Goal: Transaction & Acquisition: Purchase product/service

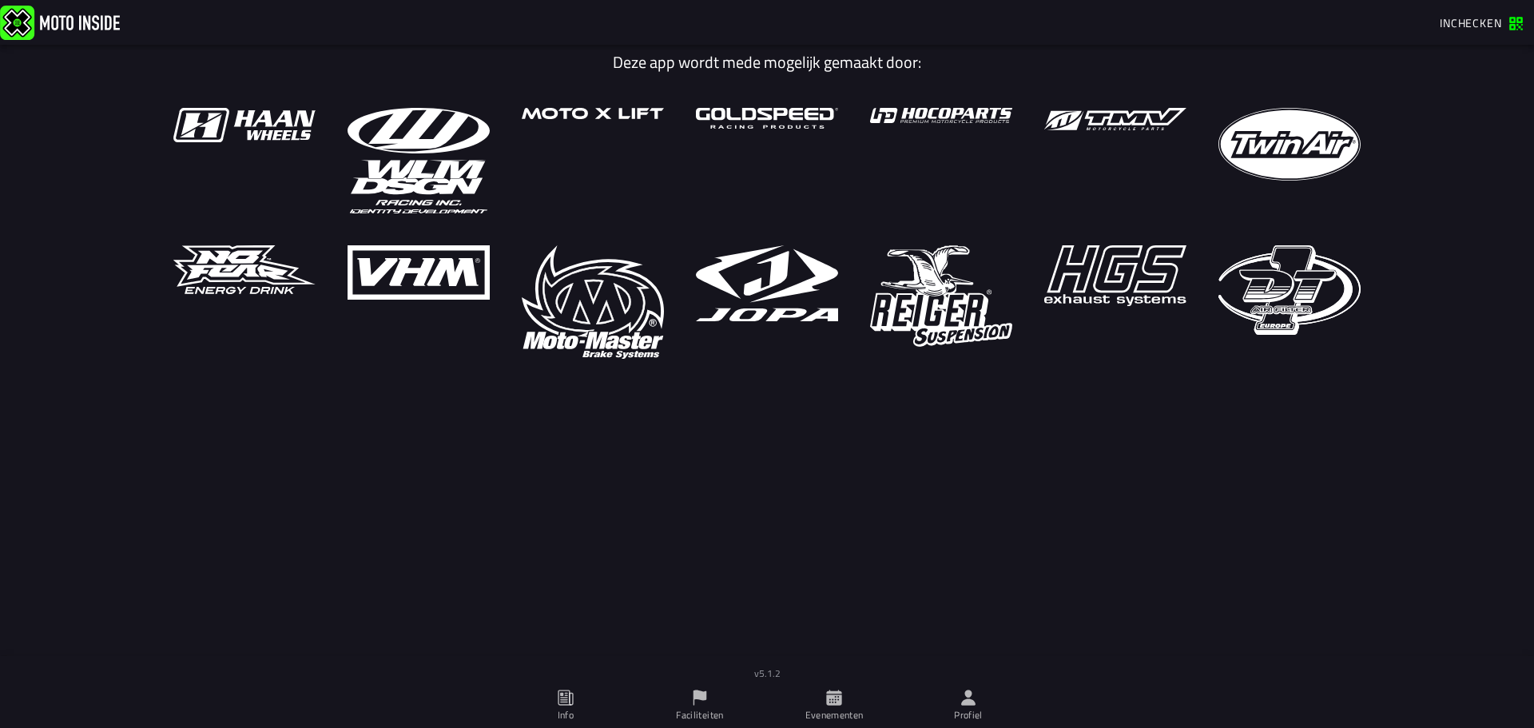
click at [841, 698] on icon at bounding box center [833, 697] width 15 height 15
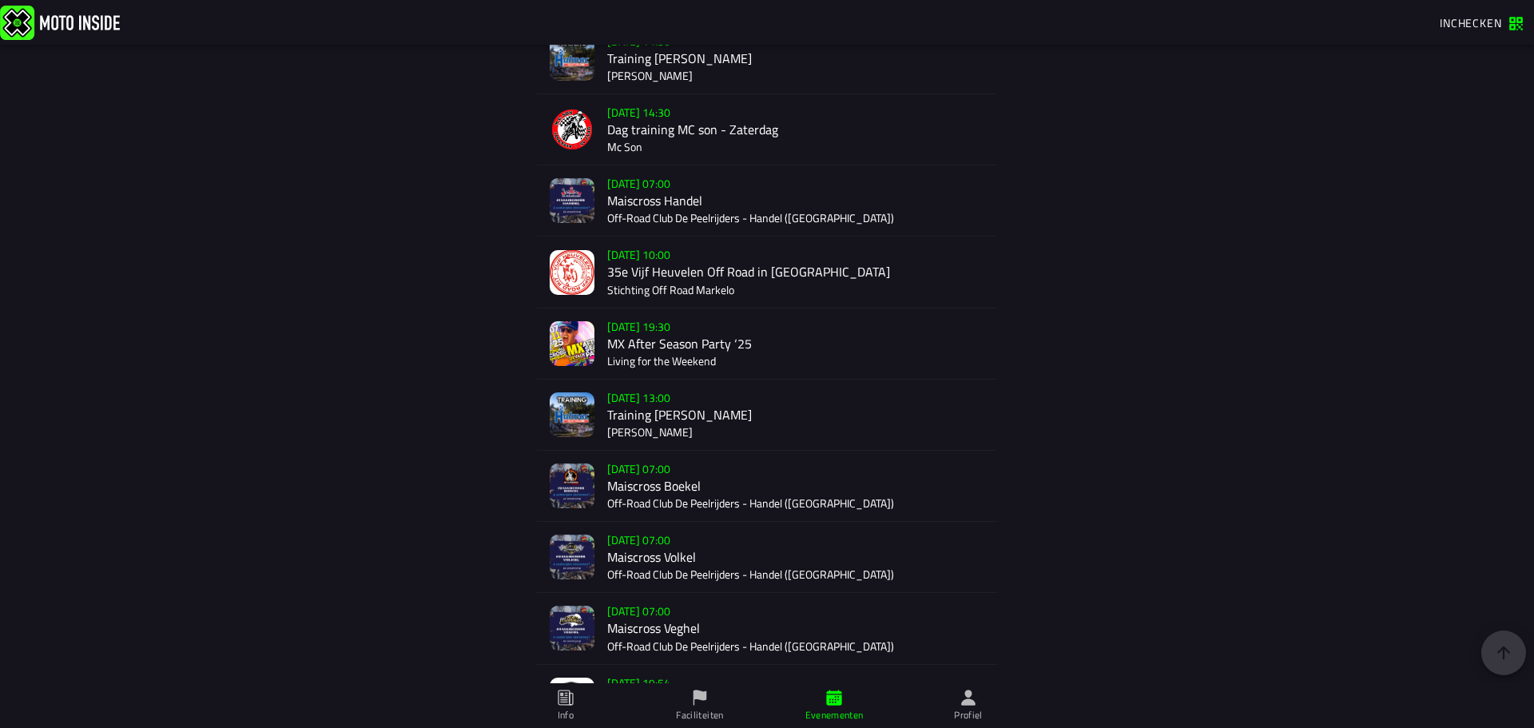
scroll to position [2870, 0]
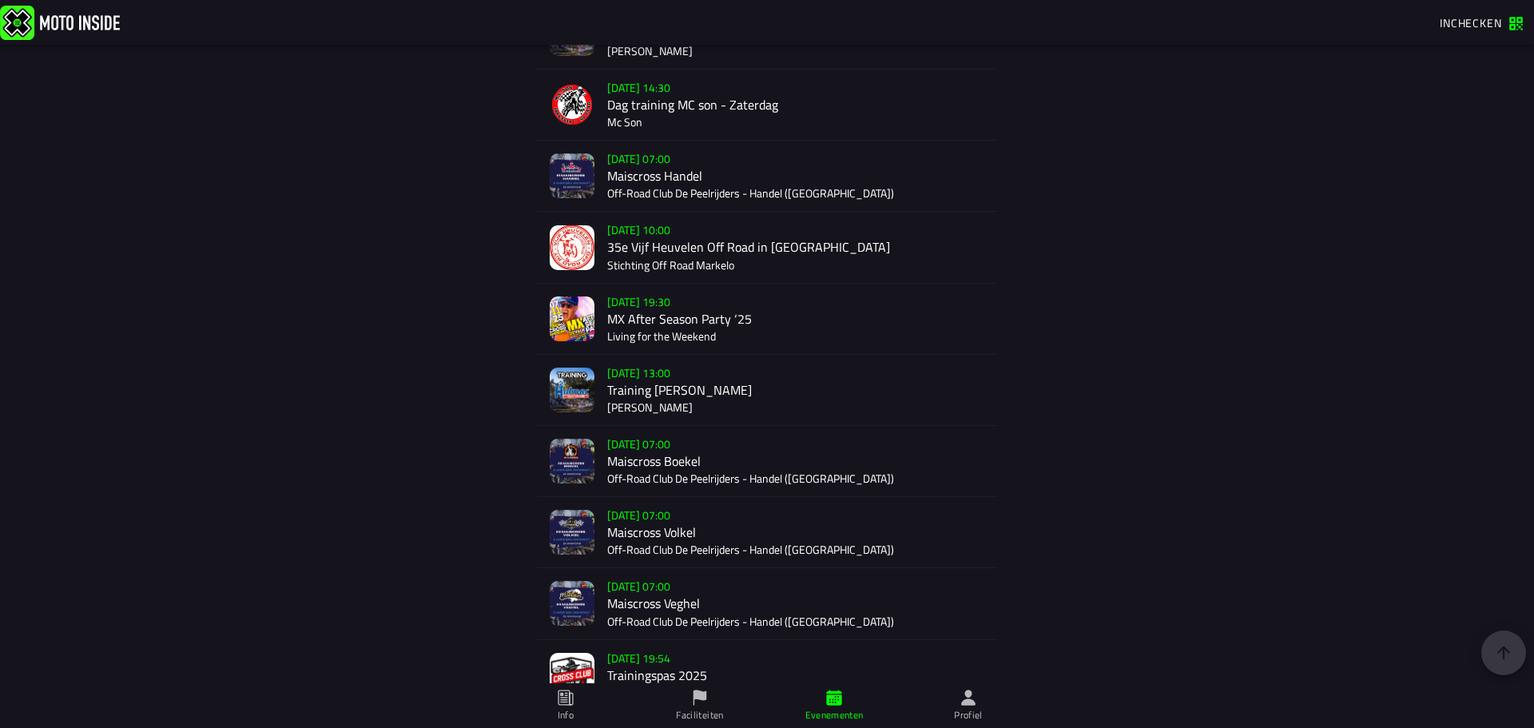
click at [658, 467] on div "Verkoop nog niet gestart [DATE] 07:00 Maiscross Boekel Off-Road Club De Peelrij…" at bounding box center [795, 461] width 377 height 70
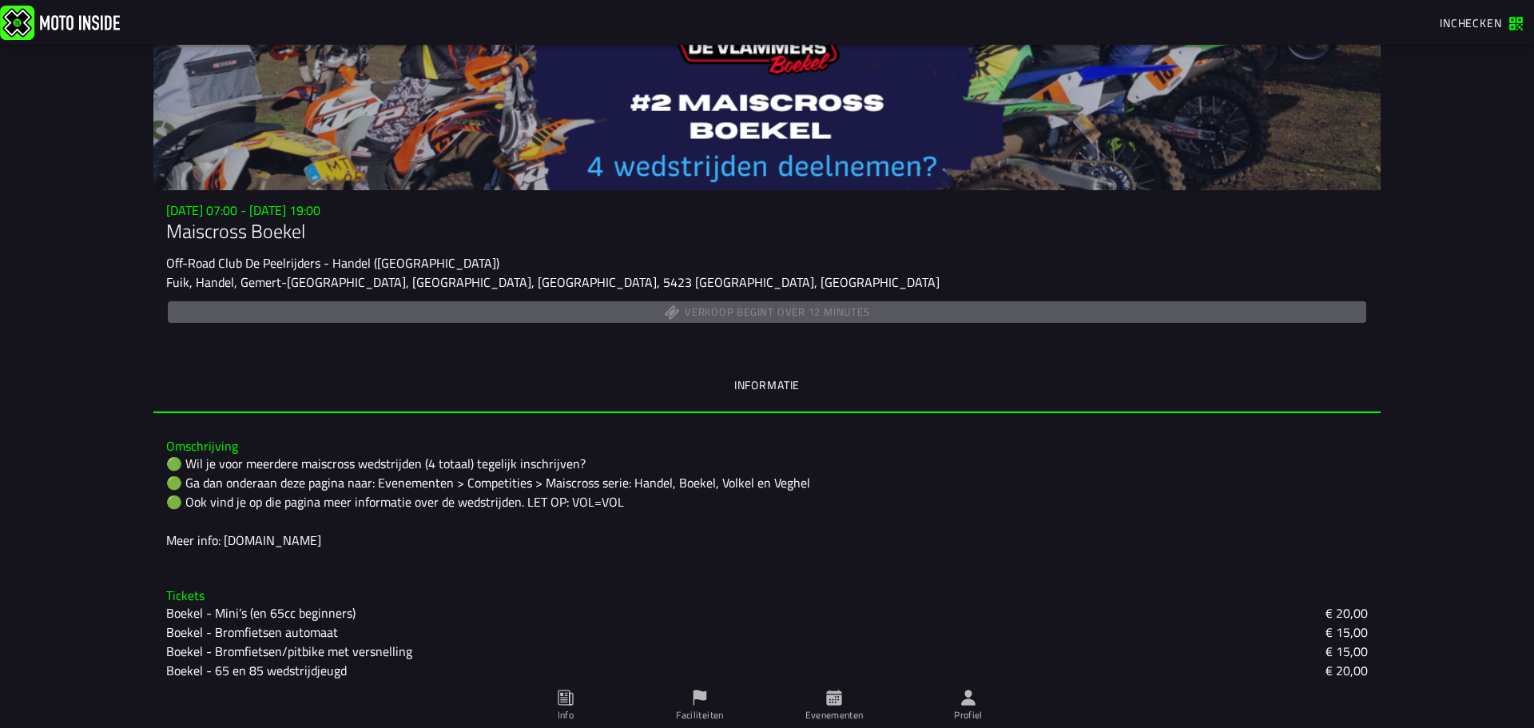
scroll to position [50, 0]
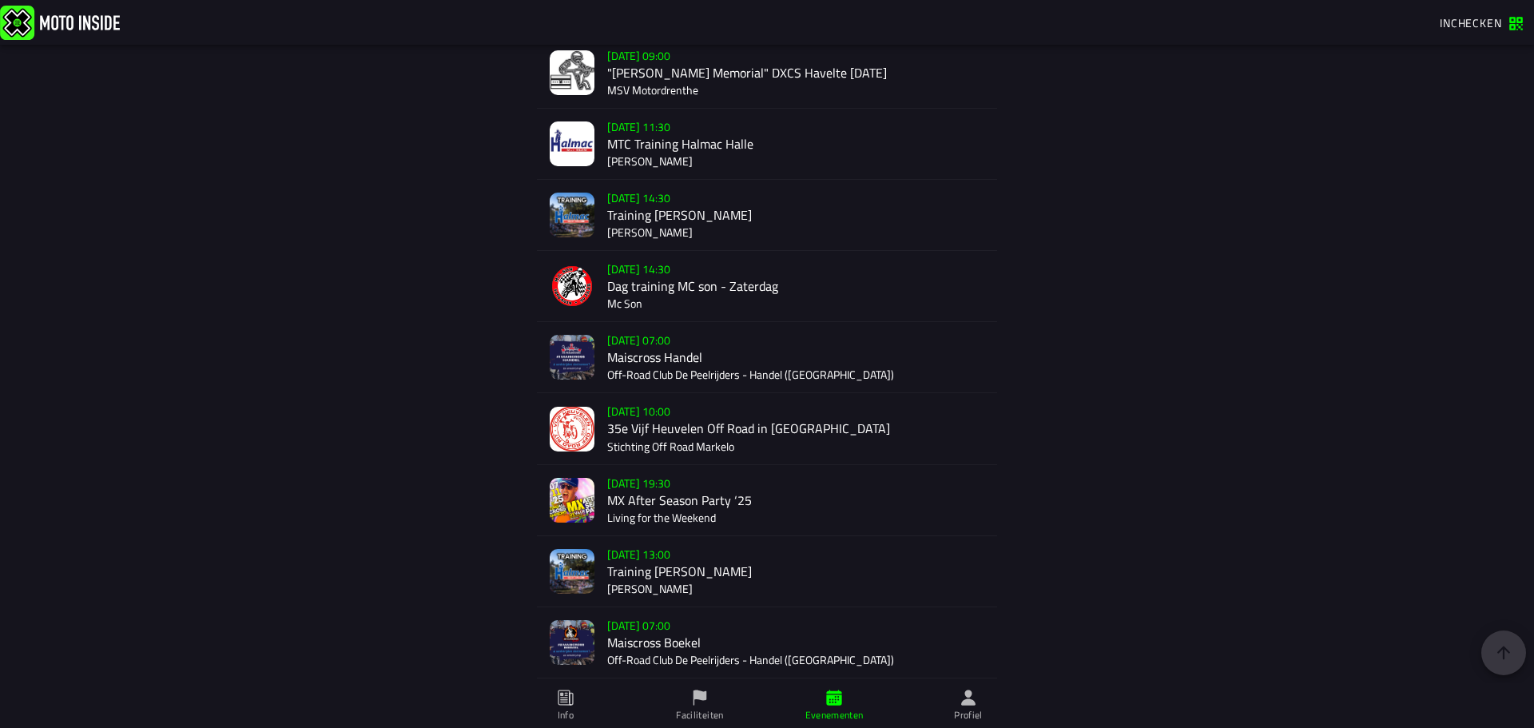
scroll to position [2710, 0]
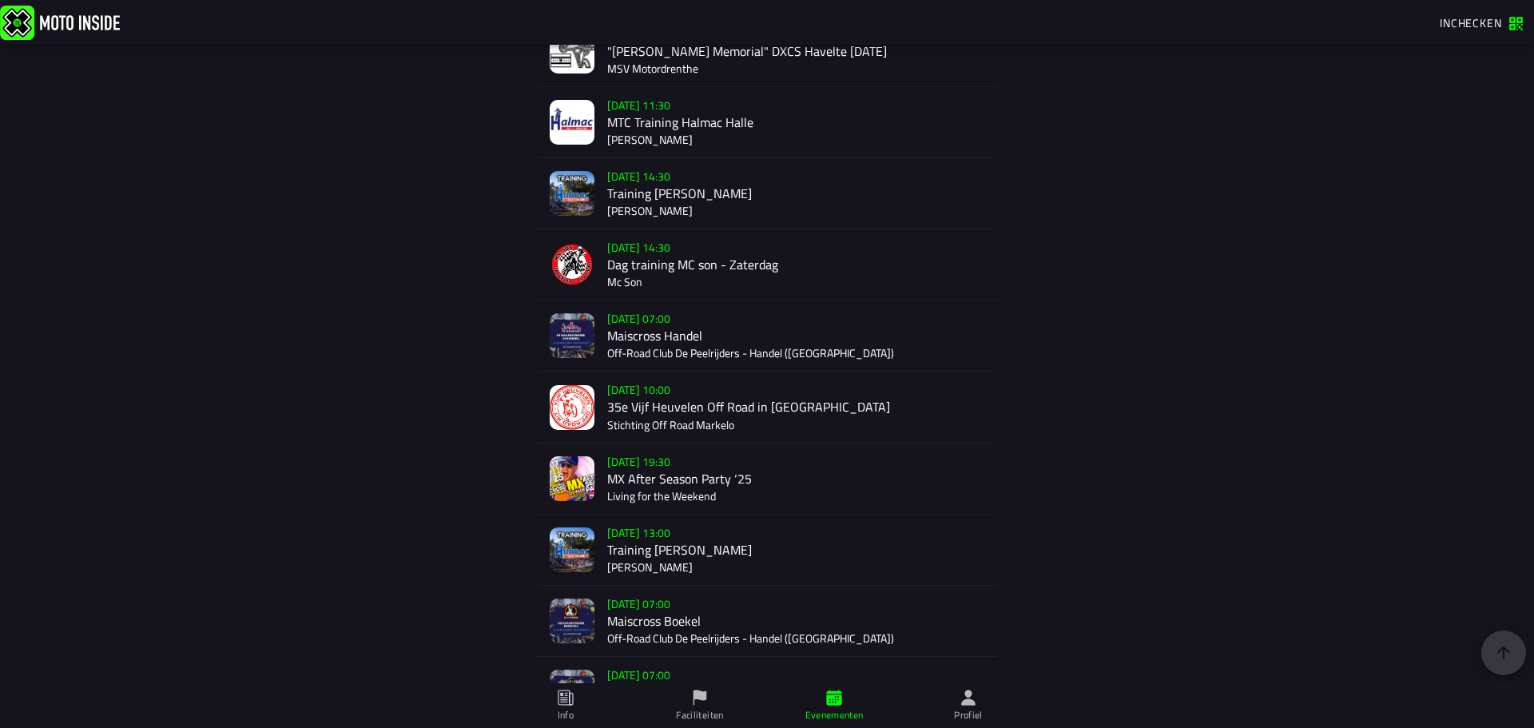
click at [636, 610] on div "Verkoop nog niet gestart [DATE] 07:00 Maiscross Boekel Off-Road Club De Peelrij…" at bounding box center [795, 621] width 377 height 70
click at [678, 622] on div "Verkoop nog niet gestart [DATE] 07:00 Maiscross Boekel Off-Road Club De Peelrij…" at bounding box center [795, 621] width 377 height 70
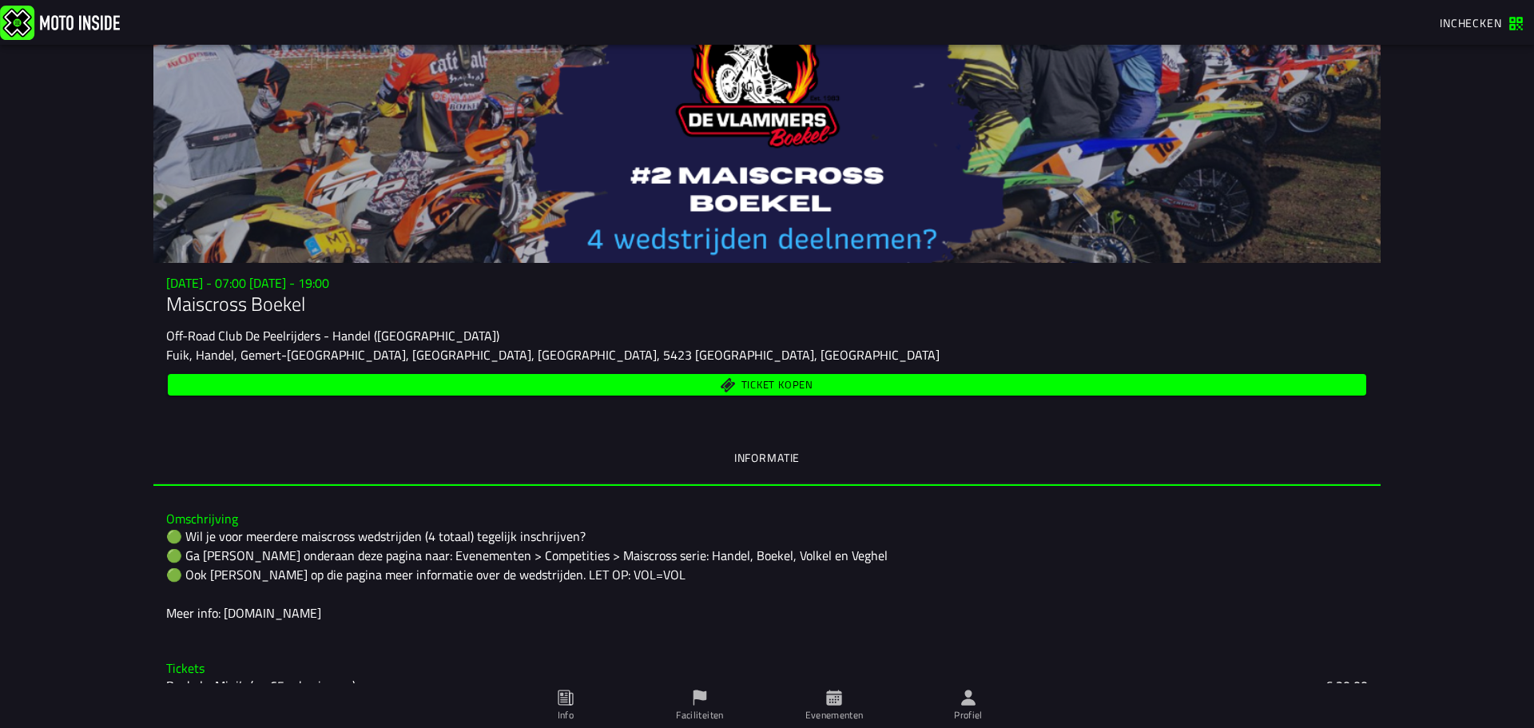
click at [646, 387] on span "Ticket kopen" at bounding box center [767, 384] width 1180 height 15
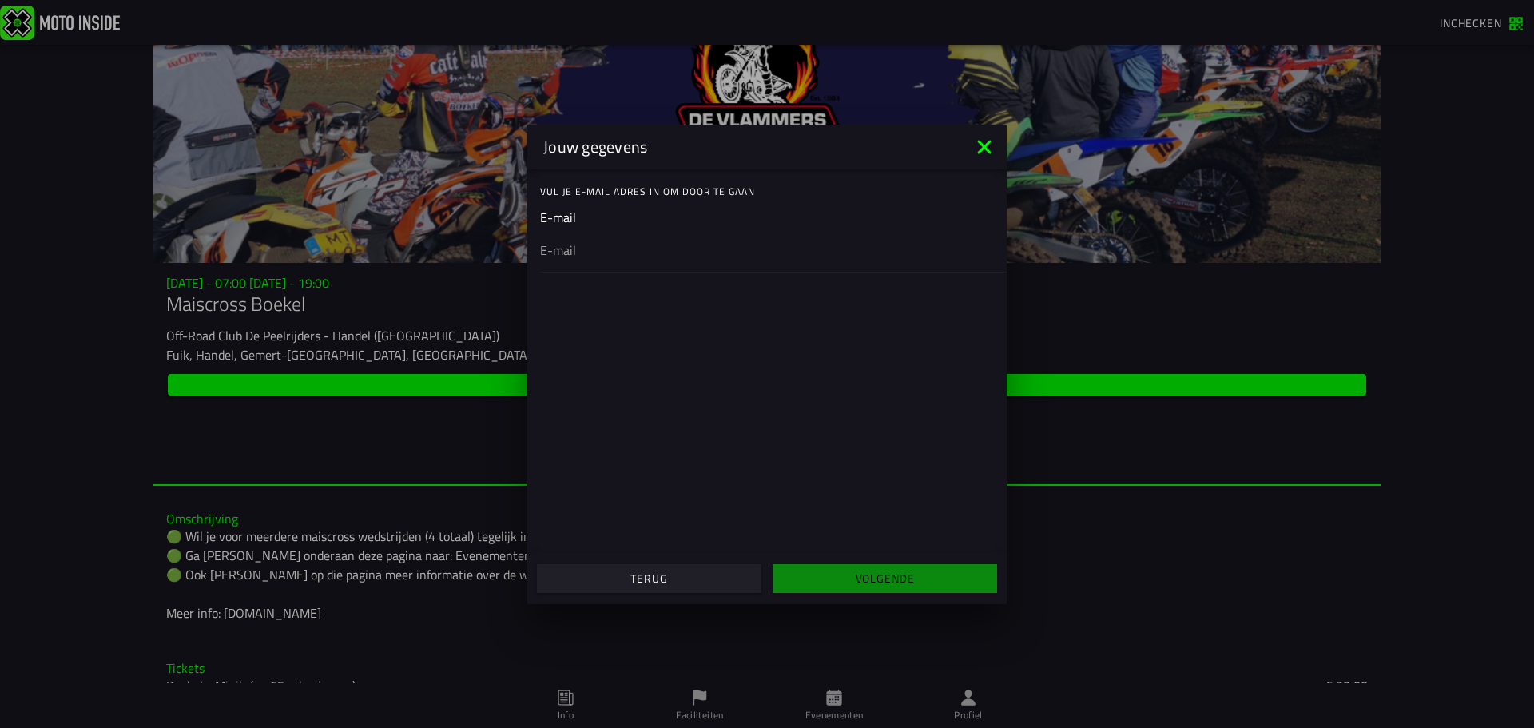
click at [562, 221] on ion-input "E-mail" at bounding box center [767, 240] width 454 height 64
click at [601, 188] on ion-label "Vul je E-mail adres in om door te gaan" at bounding box center [773, 192] width 467 height 14
click at [606, 195] on ion-label "Vul je E-mail adres in om door te gaan" at bounding box center [773, 192] width 467 height 14
click at [569, 255] on input "email" at bounding box center [767, 249] width 454 height 19
type input "ronaldpriems1@gmail.com"
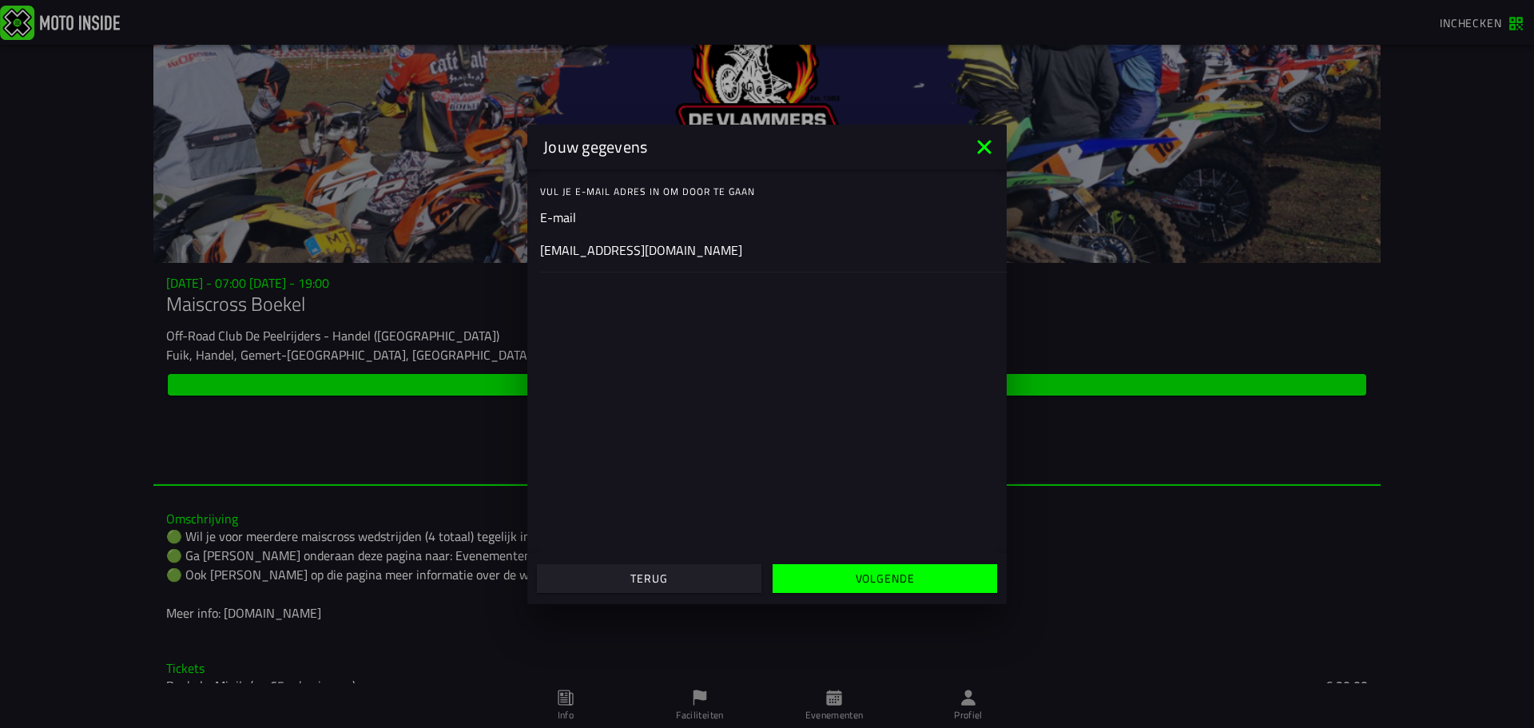
click at [824, 575] on span "Volgende" at bounding box center [885, 578] width 200 height 11
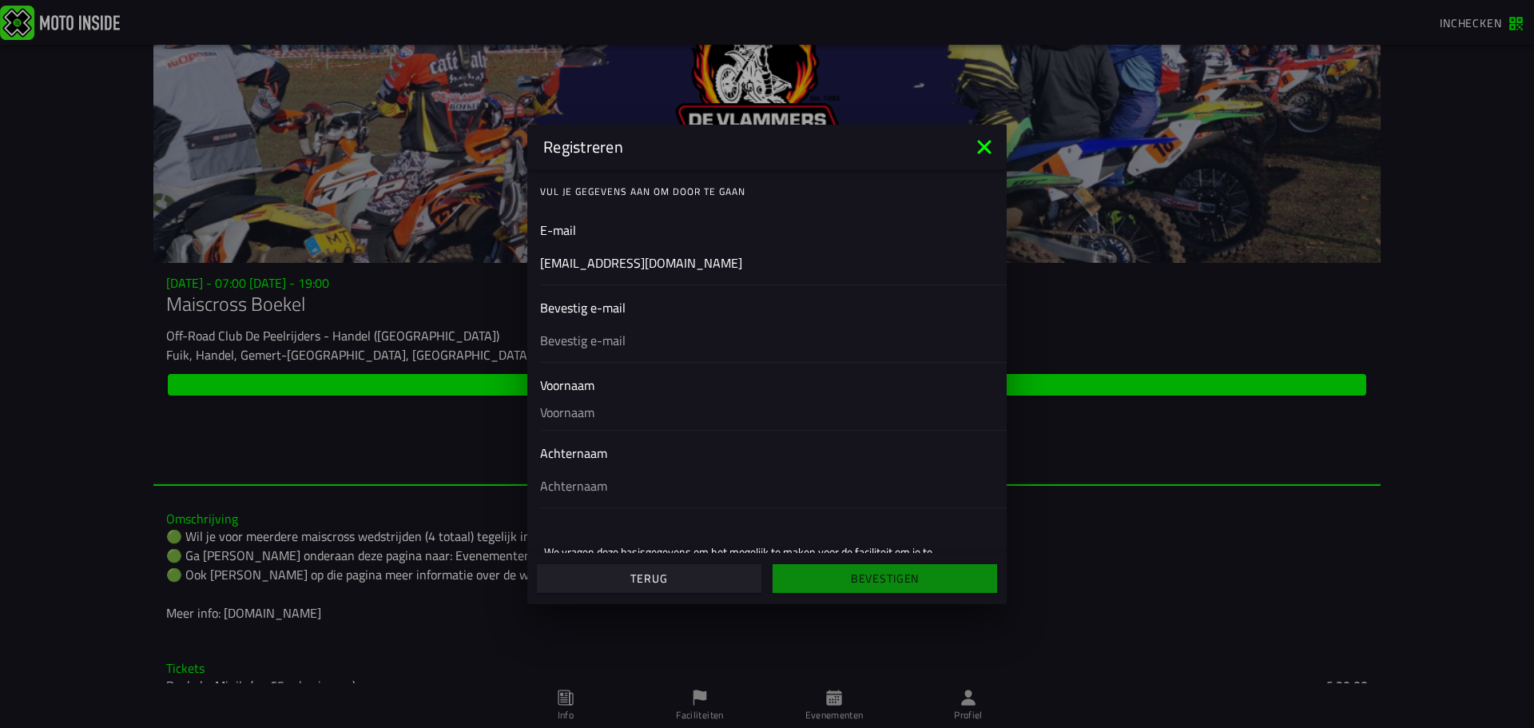
click at [577, 310] on ion-input "Bevestig e-mail" at bounding box center [767, 330] width 454 height 64
click at [596, 352] on div at bounding box center [767, 339] width 454 height 45
click at [596, 349] on input "text" at bounding box center [767, 339] width 454 height 19
click at [600, 340] on input "text" at bounding box center [767, 339] width 454 height 19
type input "ronaldpriems1@gmail.com"
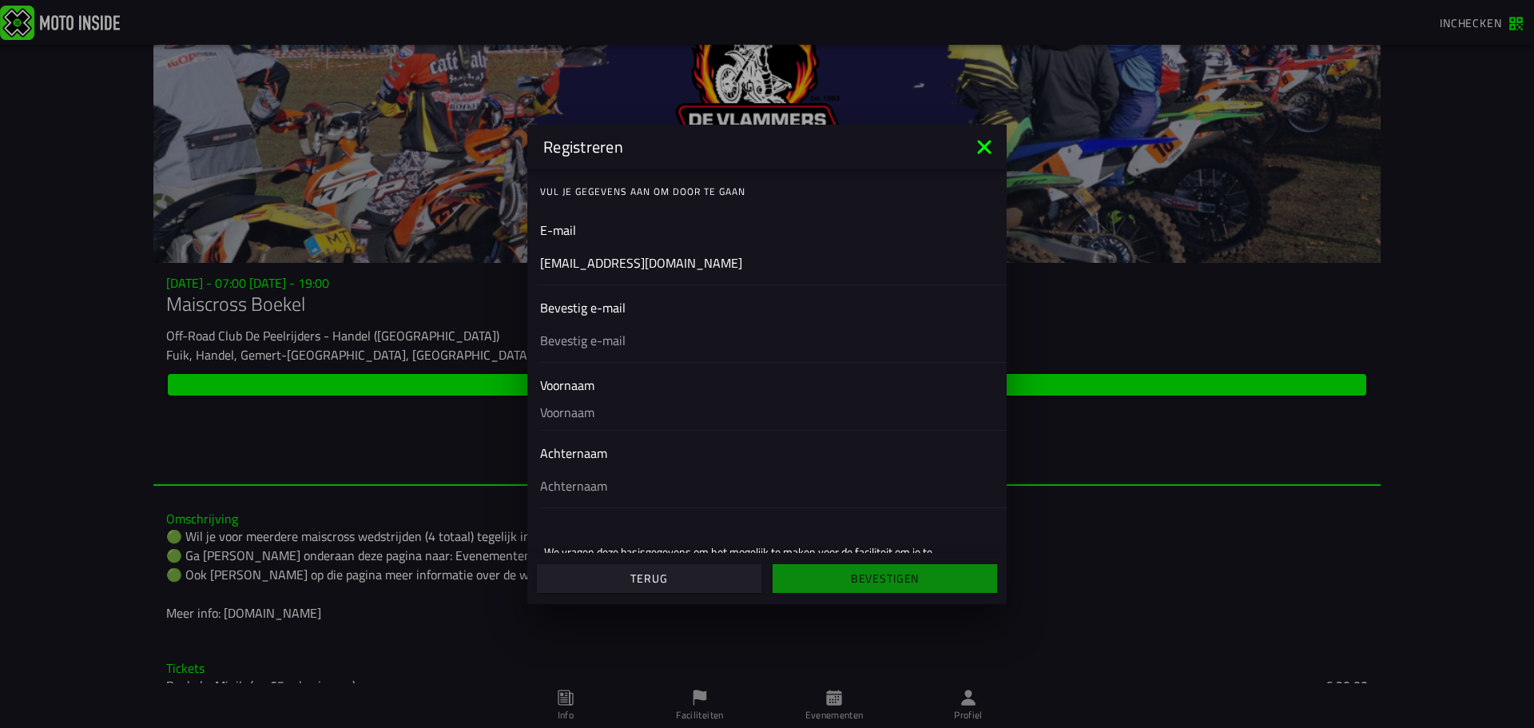
type input "Mieke"
type input "Priems"
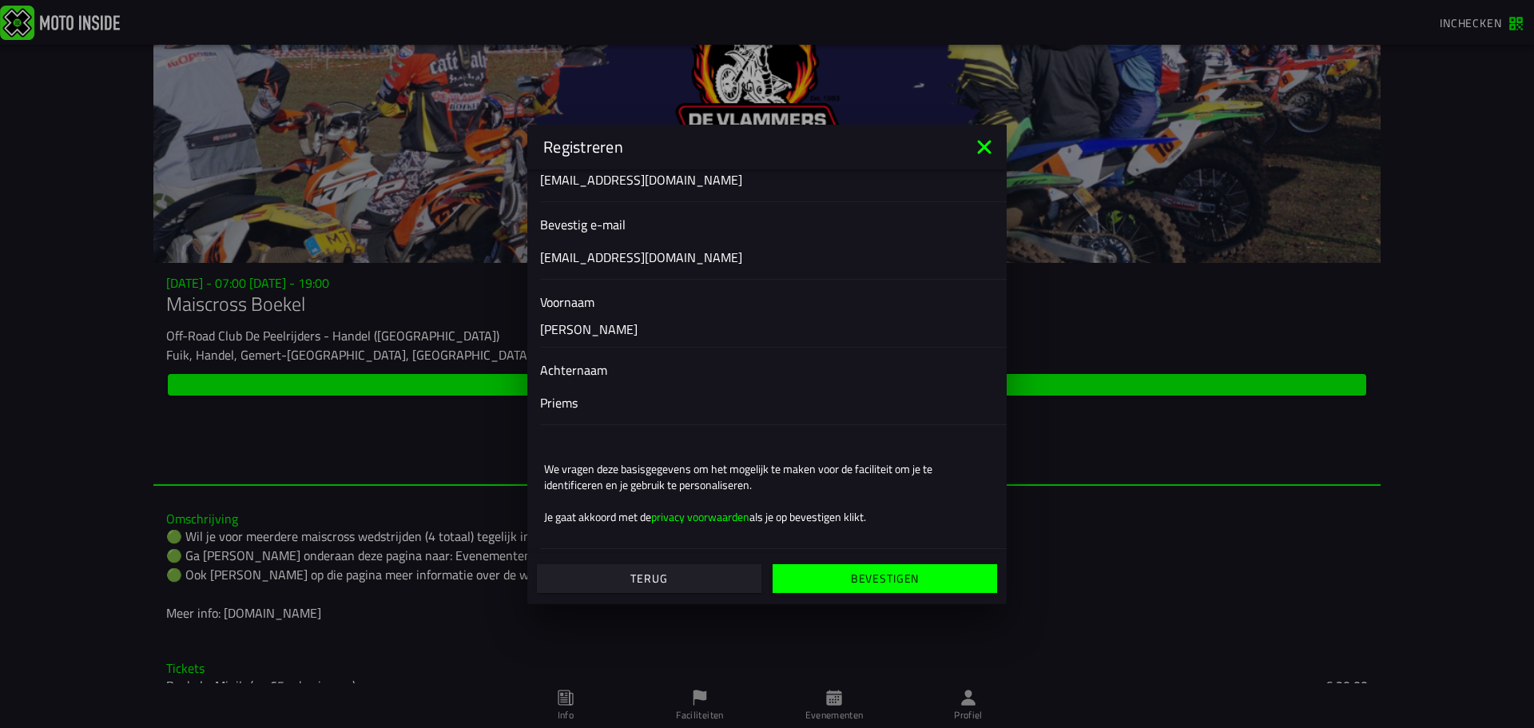
scroll to position [85, 0]
click at [826, 575] on span "Bevestigen" at bounding box center [885, 578] width 200 height 11
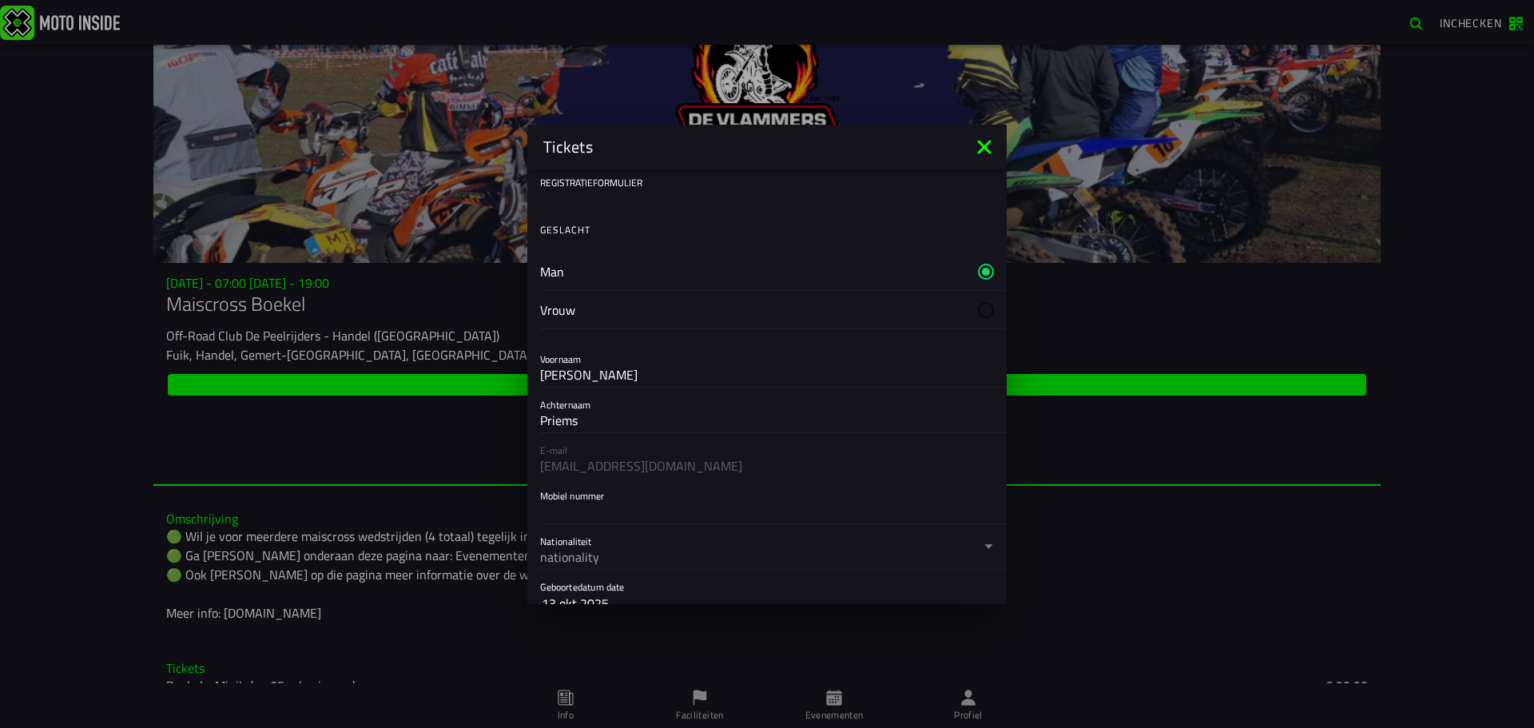
click at [614, 307] on label "Vrouw" at bounding box center [767, 310] width 454 height 38
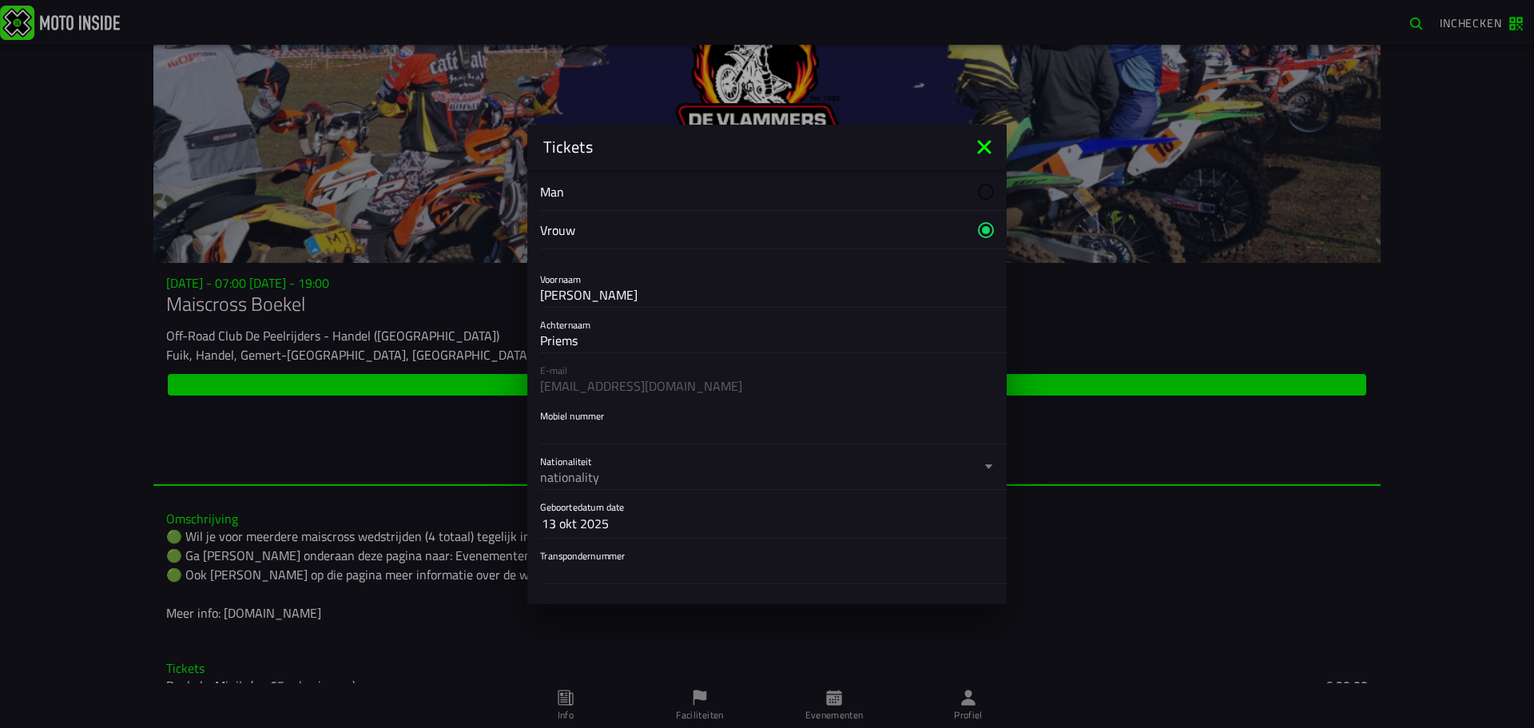
scroll to position [160, 0]
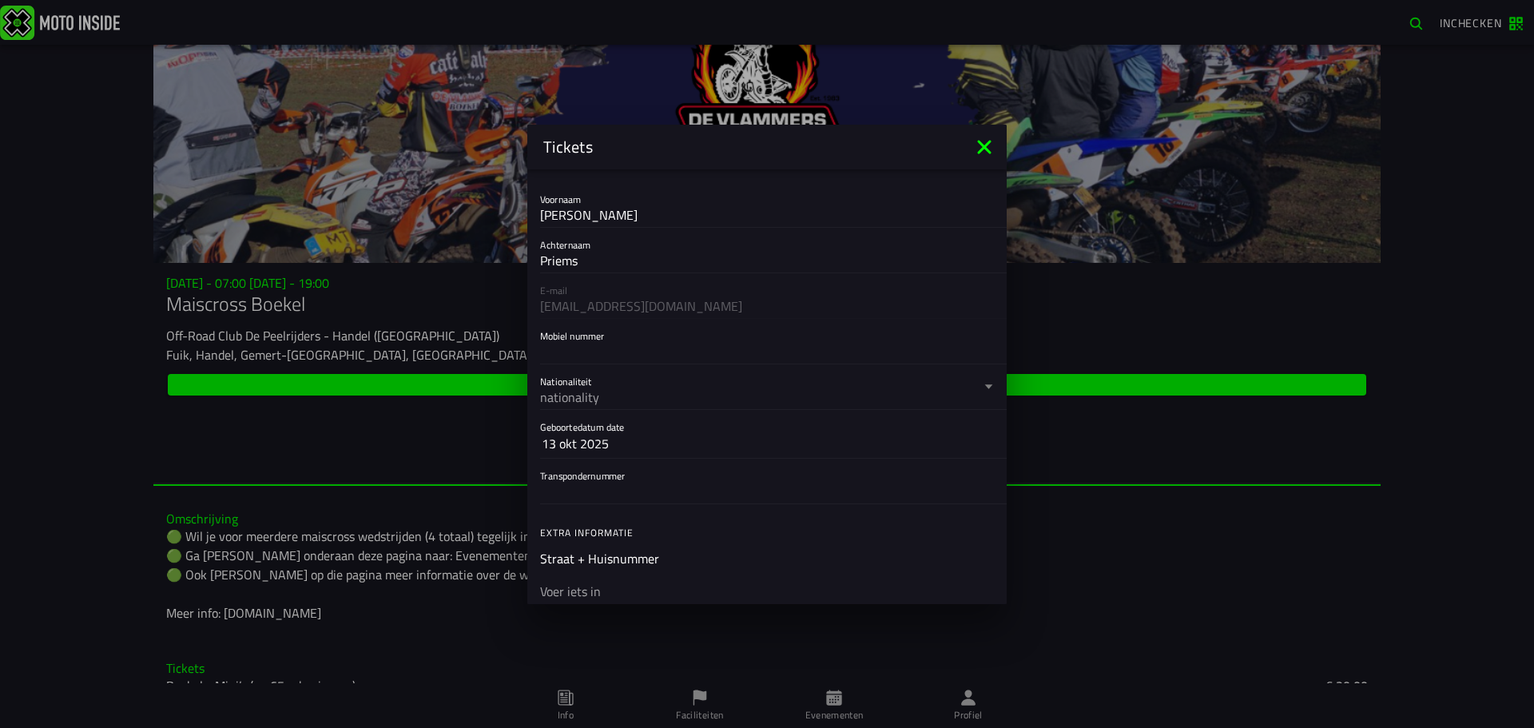
click at [598, 336] on label "Mobiel nummer" at bounding box center [767, 341] width 454 height 45
click at [598, 341] on input "Mobiel nummer" at bounding box center [767, 350] width 454 height 19
type input "0622159475"
click at [609, 392] on div "nationality" at bounding box center [760, 396] width 440 height 19
click at [609, 392] on button "Nationaliteit nationality" at bounding box center [767, 386] width 454 height 45
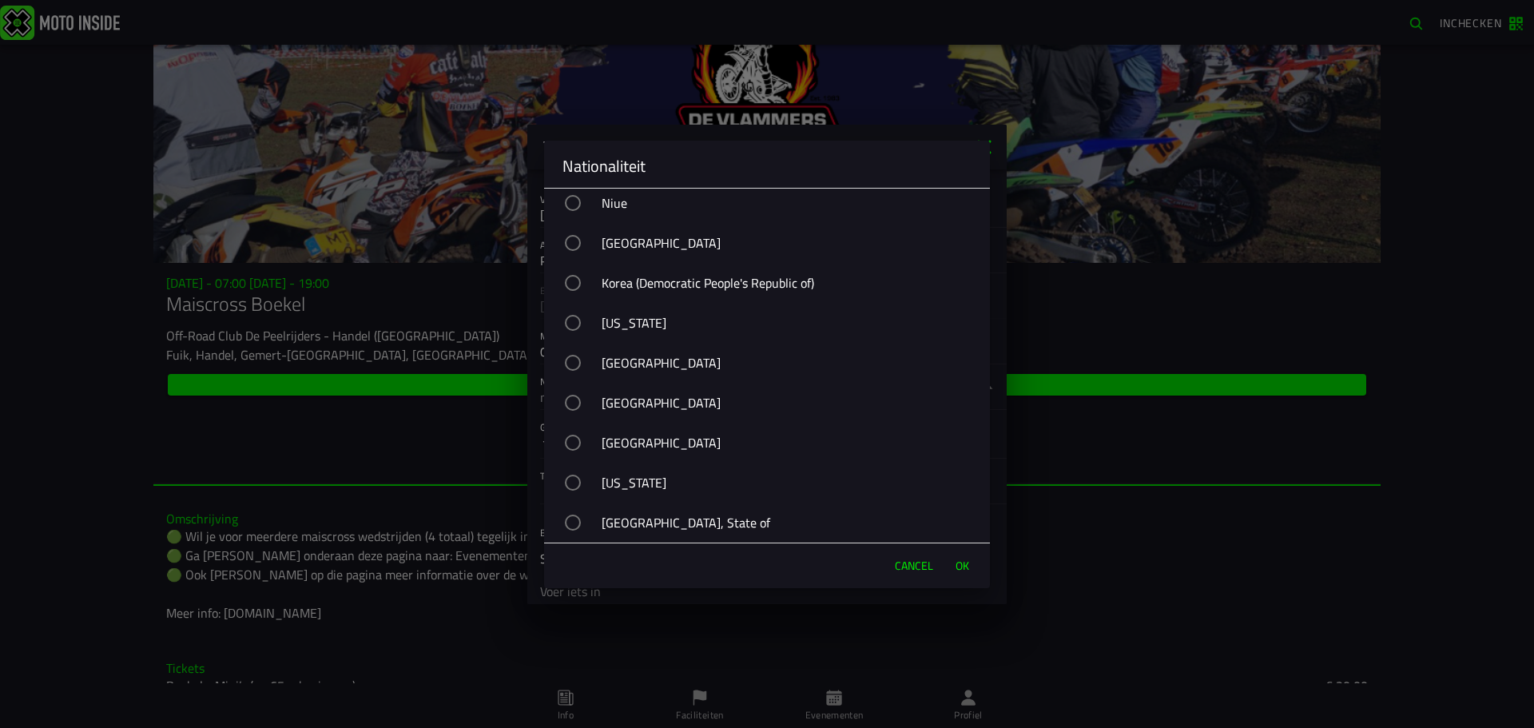
scroll to position [6038, 0]
click at [642, 443] on div "Netherlands" at bounding box center [775, 443] width 430 height 40
click at [956, 569] on span "OK" at bounding box center [963, 566] width 14 height 16
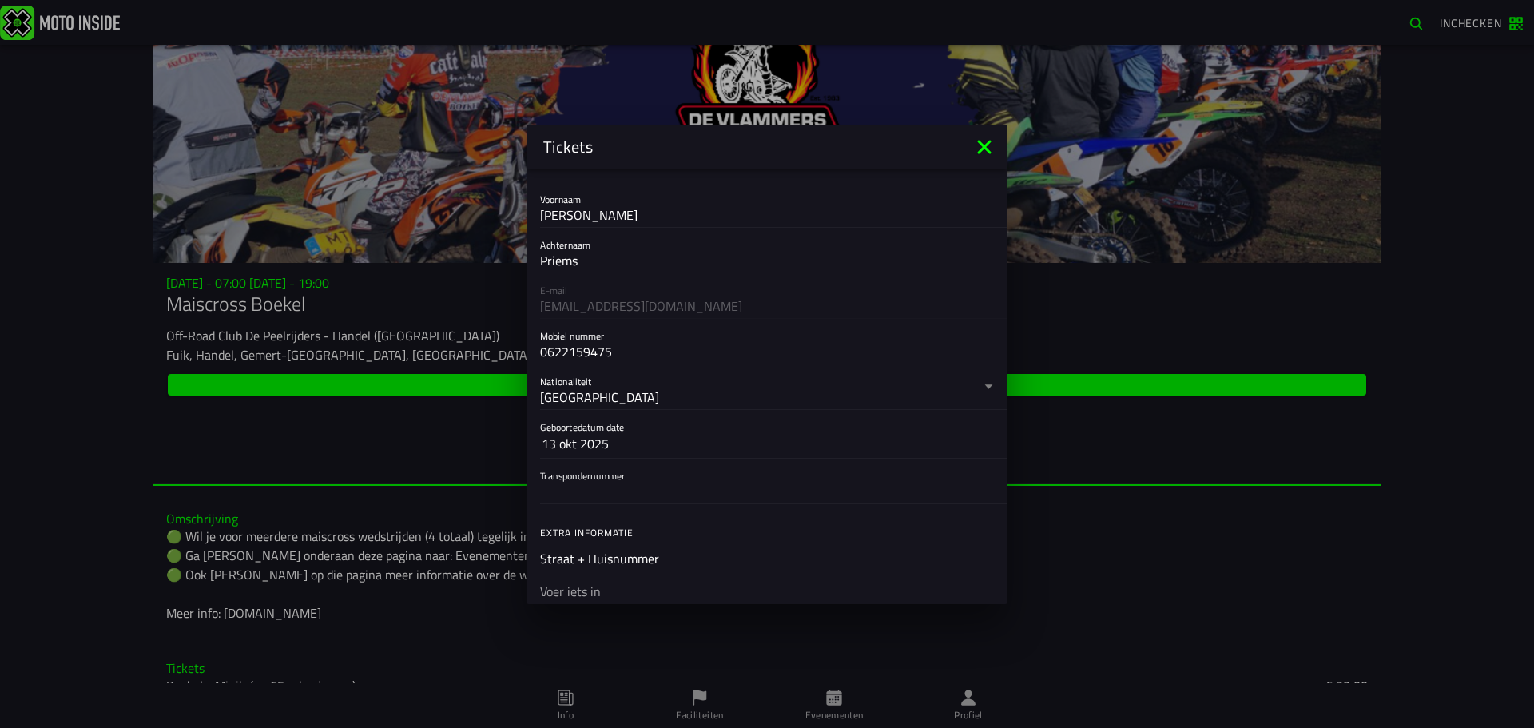
scroll to position [240, 0]
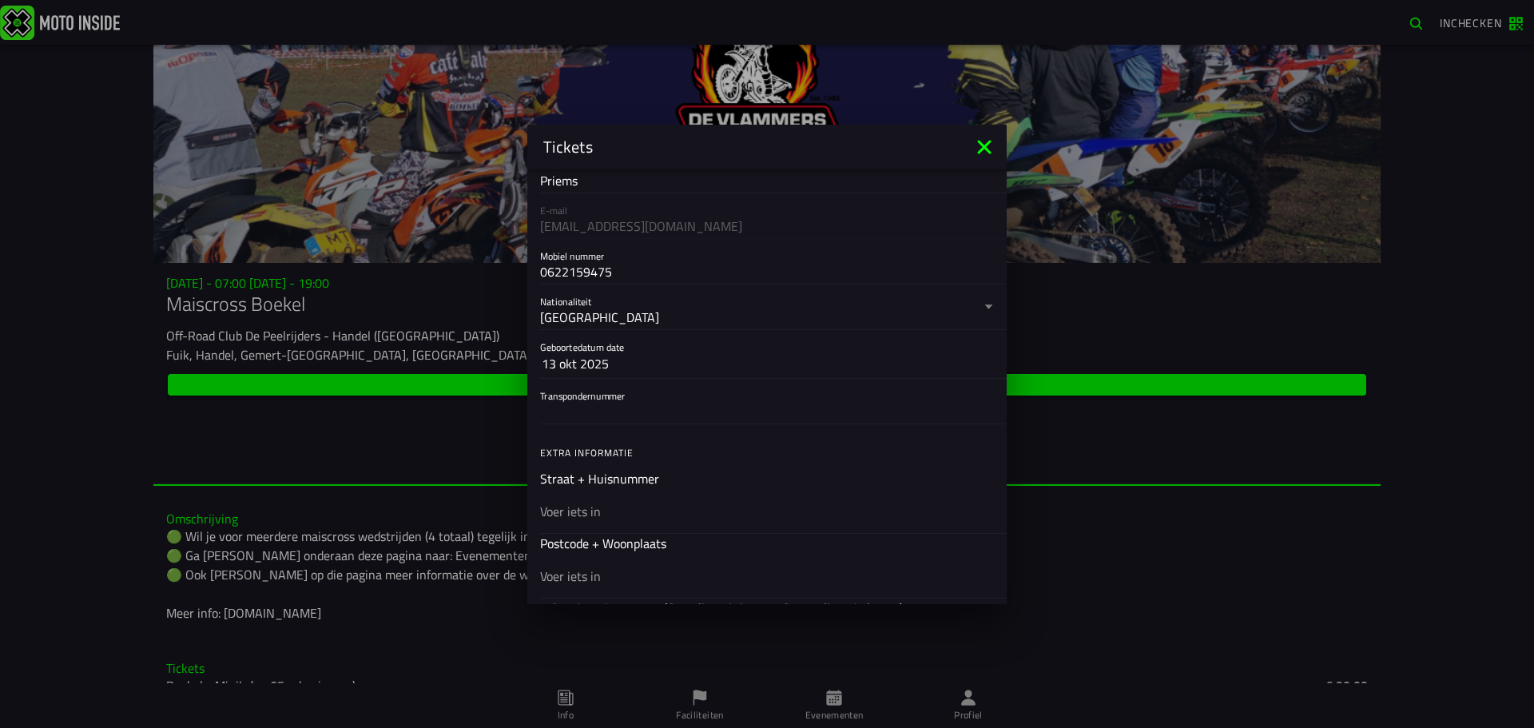
click at [615, 402] on input "Transpondernummer" at bounding box center [767, 410] width 454 height 19
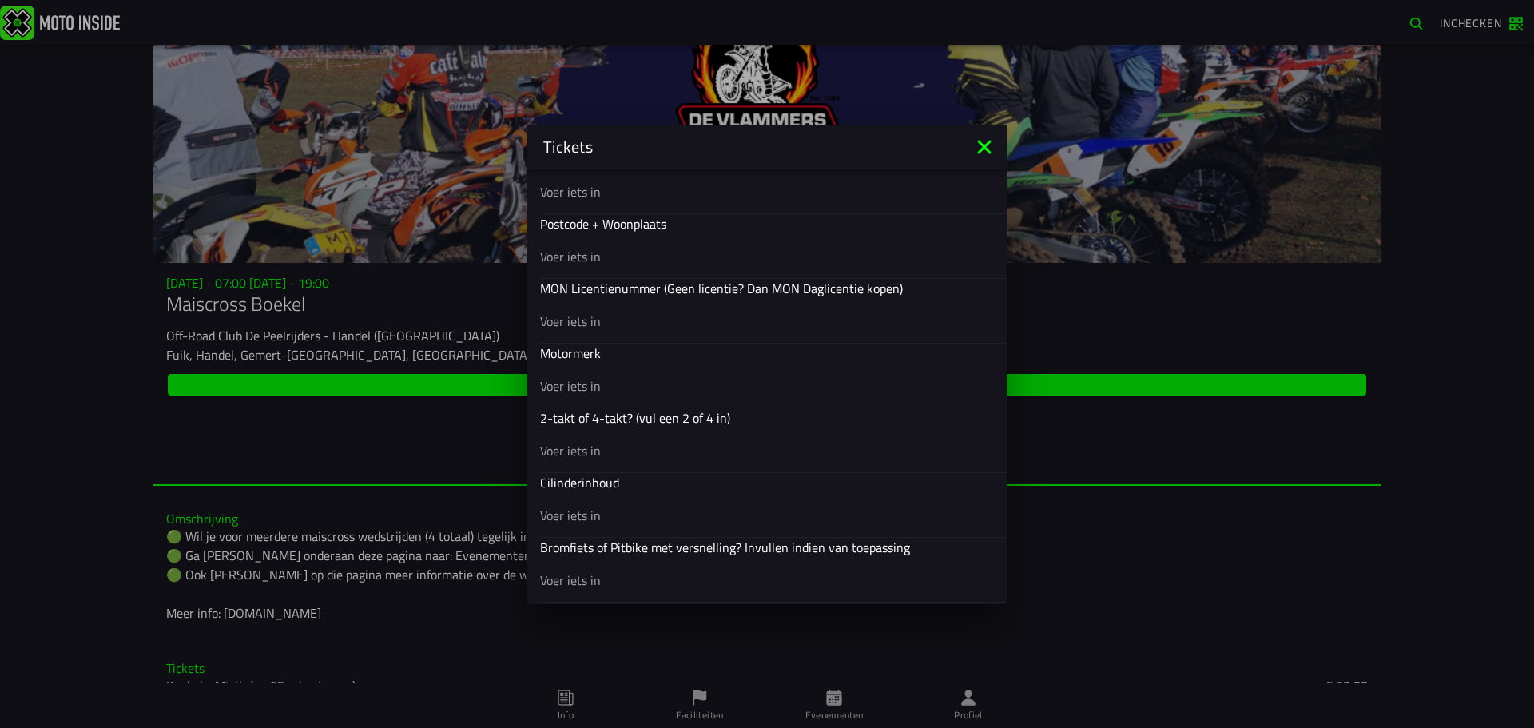
scroll to position [479, 0]
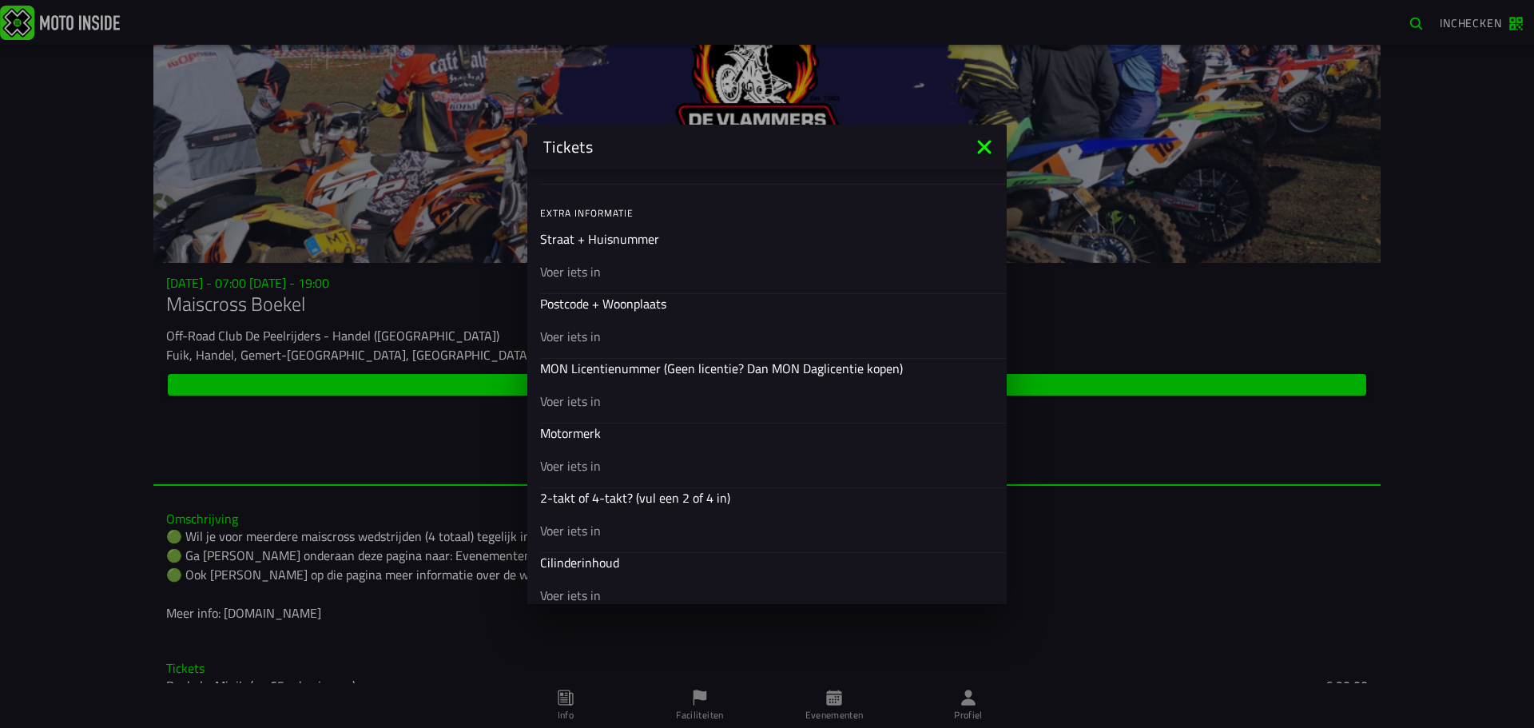
click at [586, 272] on input "text" at bounding box center [767, 270] width 454 height 19
type input "venraysedijk 52"
click at [576, 336] on input "text" at bounding box center [767, 335] width 454 height 19
type input "5425 RP"
click at [560, 404] on input "text" at bounding box center [767, 400] width 454 height 19
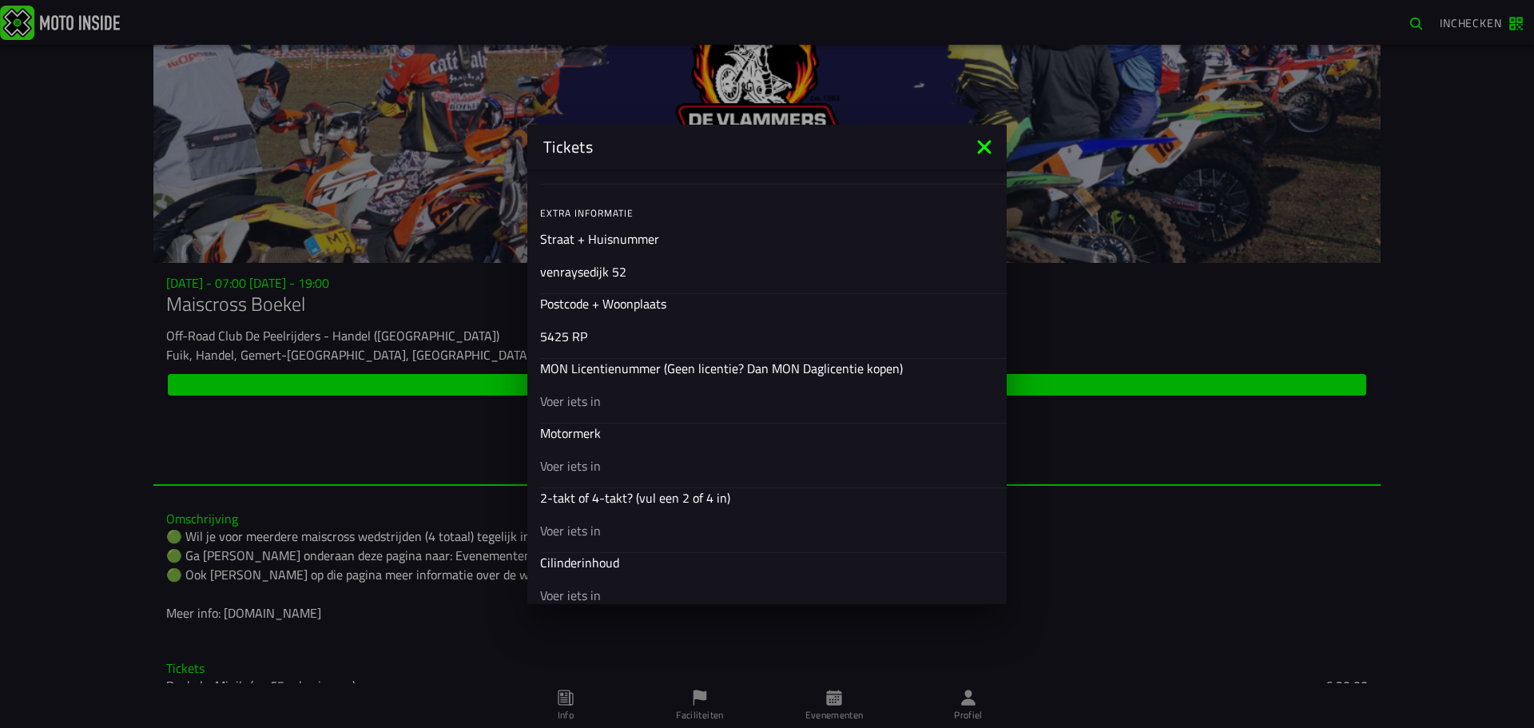
click at [560, 404] on input "text" at bounding box center [767, 400] width 454 height 19
type input "1141"
click at [571, 467] on input "text" at bounding box center [767, 464] width 454 height 19
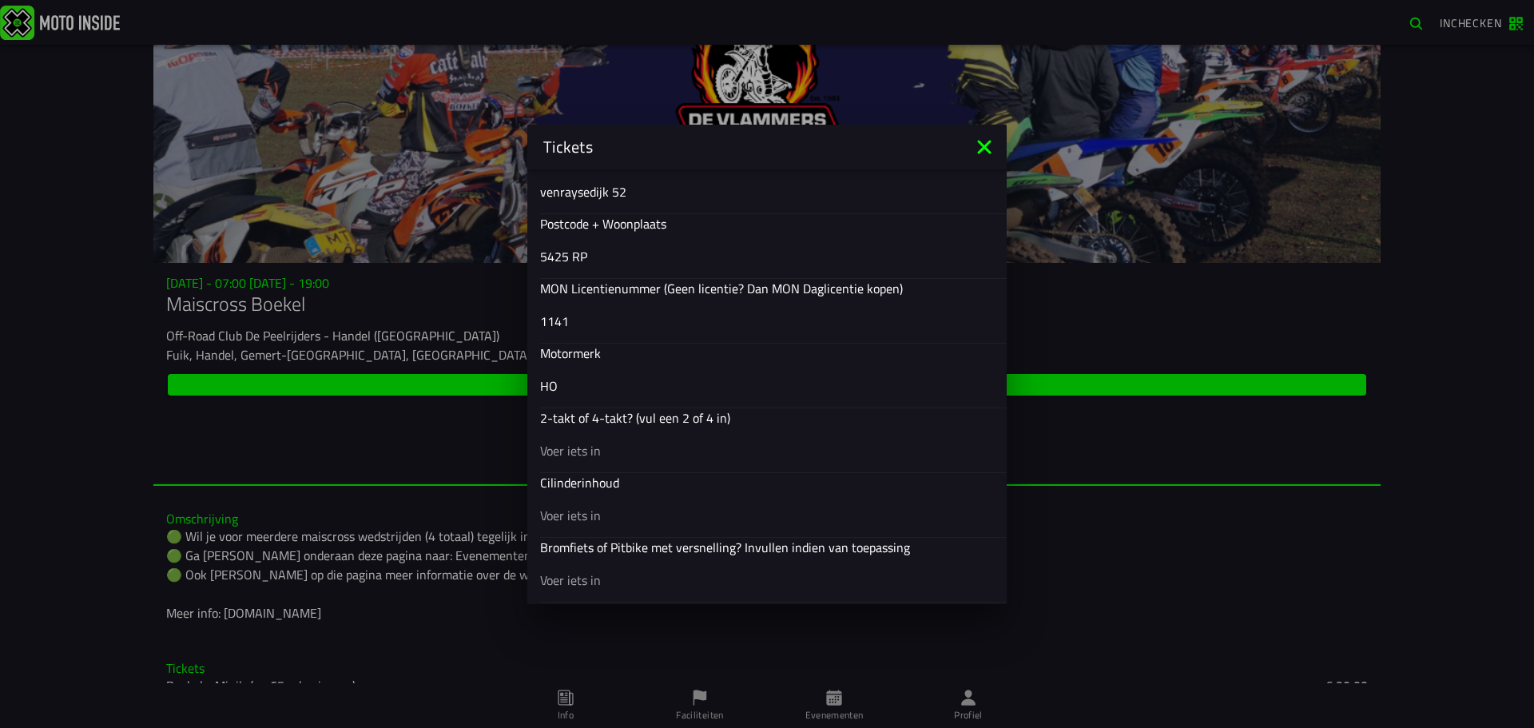
type input "H"
type input "honda"
click at [561, 451] on input "text" at bounding box center [767, 449] width 454 height 19
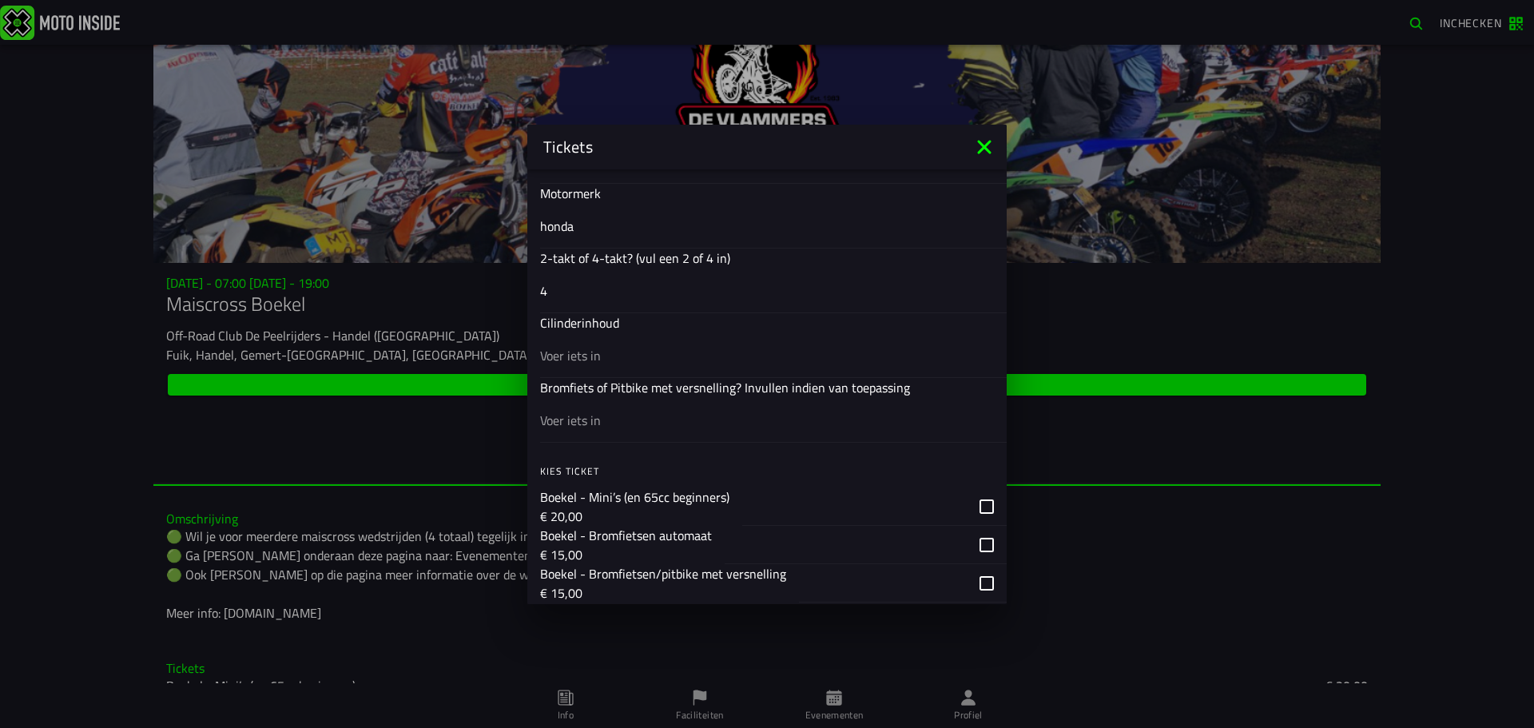
type input "4"
click at [593, 361] on input "text" at bounding box center [767, 354] width 454 height 19
click at [574, 354] on input "text" at bounding box center [767, 354] width 454 height 19
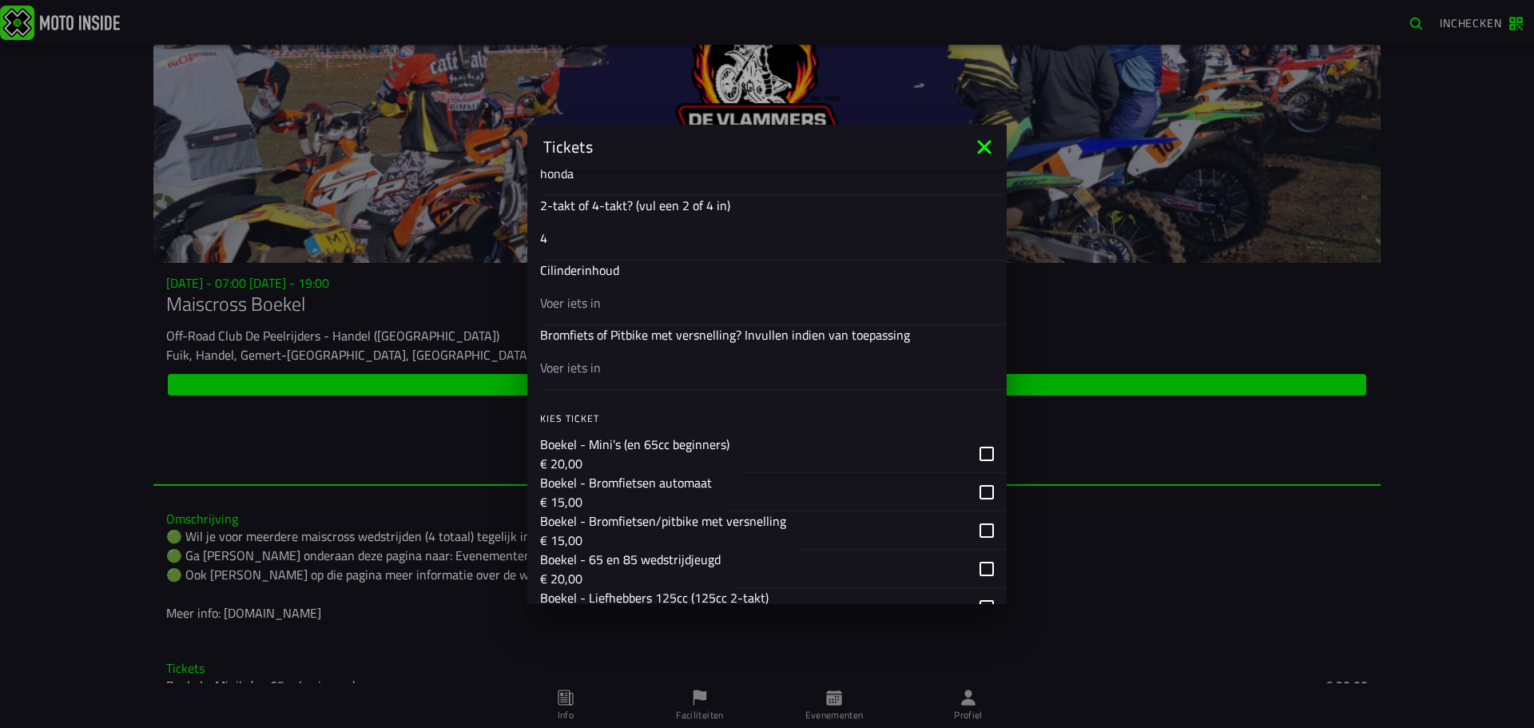
scroll to position [799, 0]
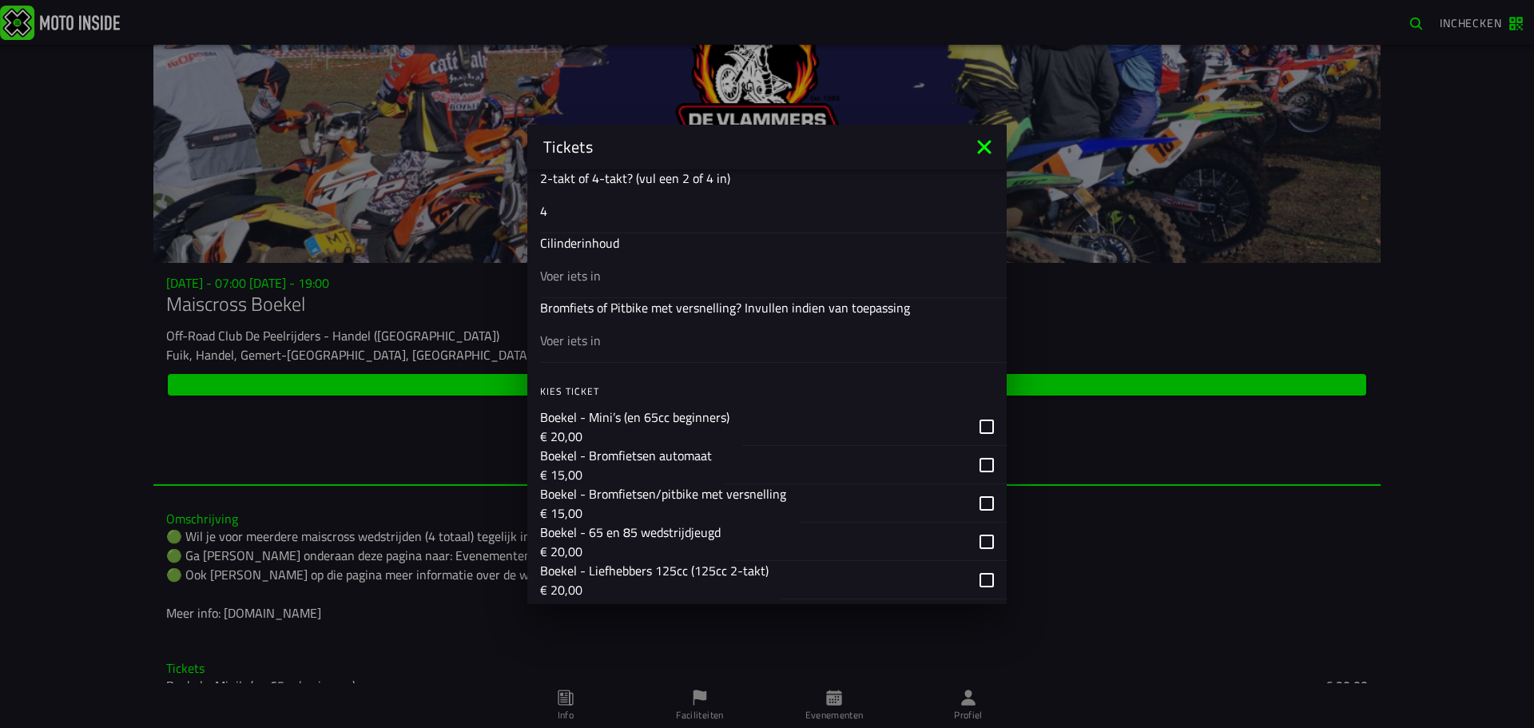
click at [581, 275] on input "text" at bounding box center [767, 274] width 454 height 19
click at [576, 341] on input "text" at bounding box center [767, 339] width 454 height 19
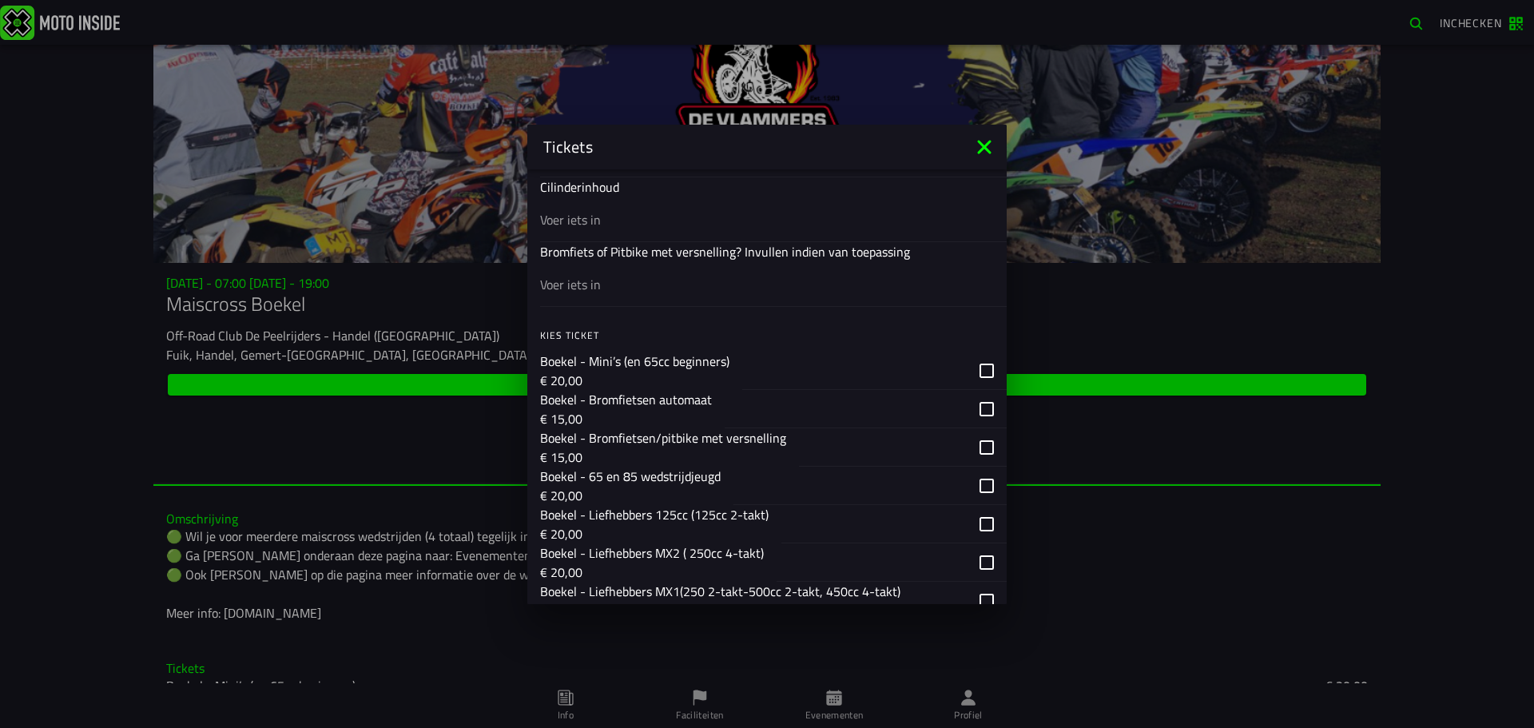
scroll to position [879, 0]
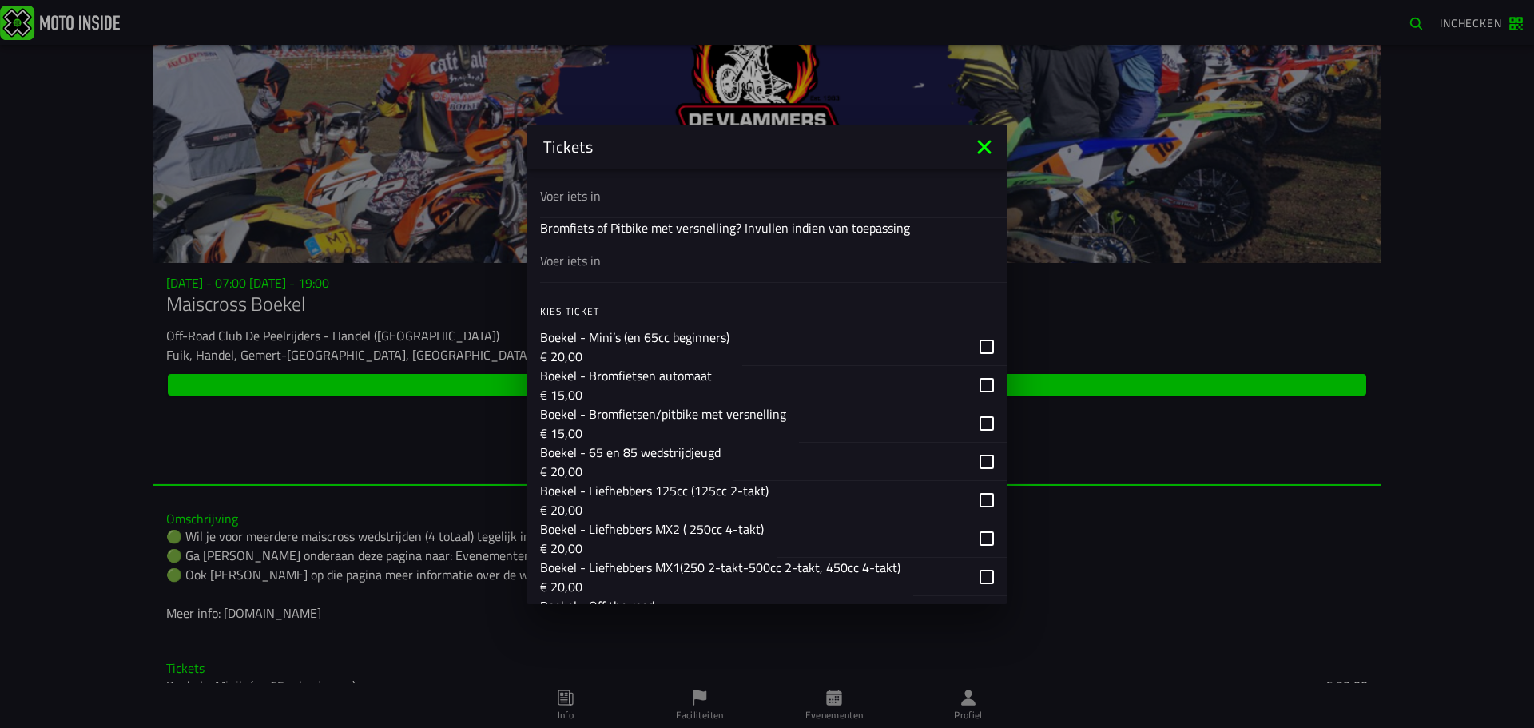
click at [610, 260] on input "text" at bounding box center [767, 259] width 454 height 19
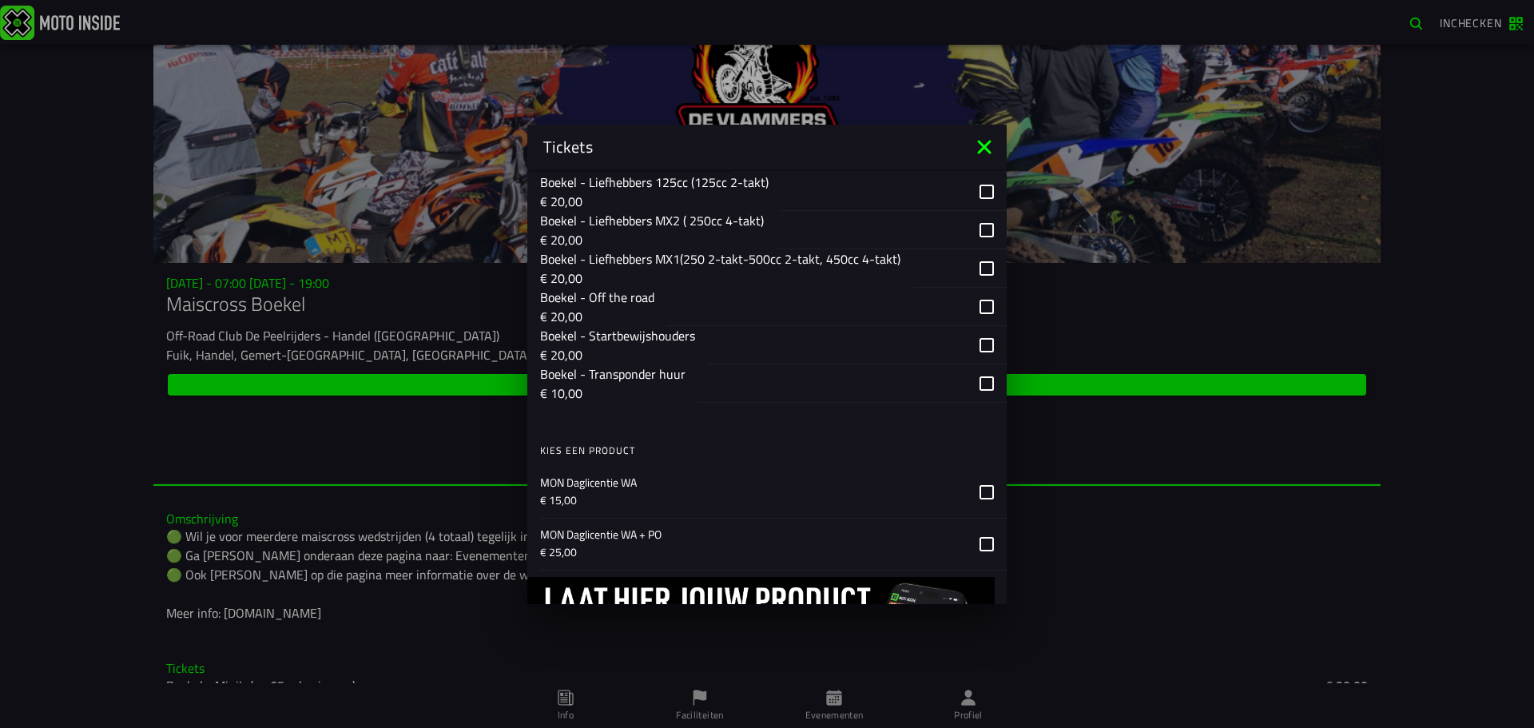
scroll to position [973, 0]
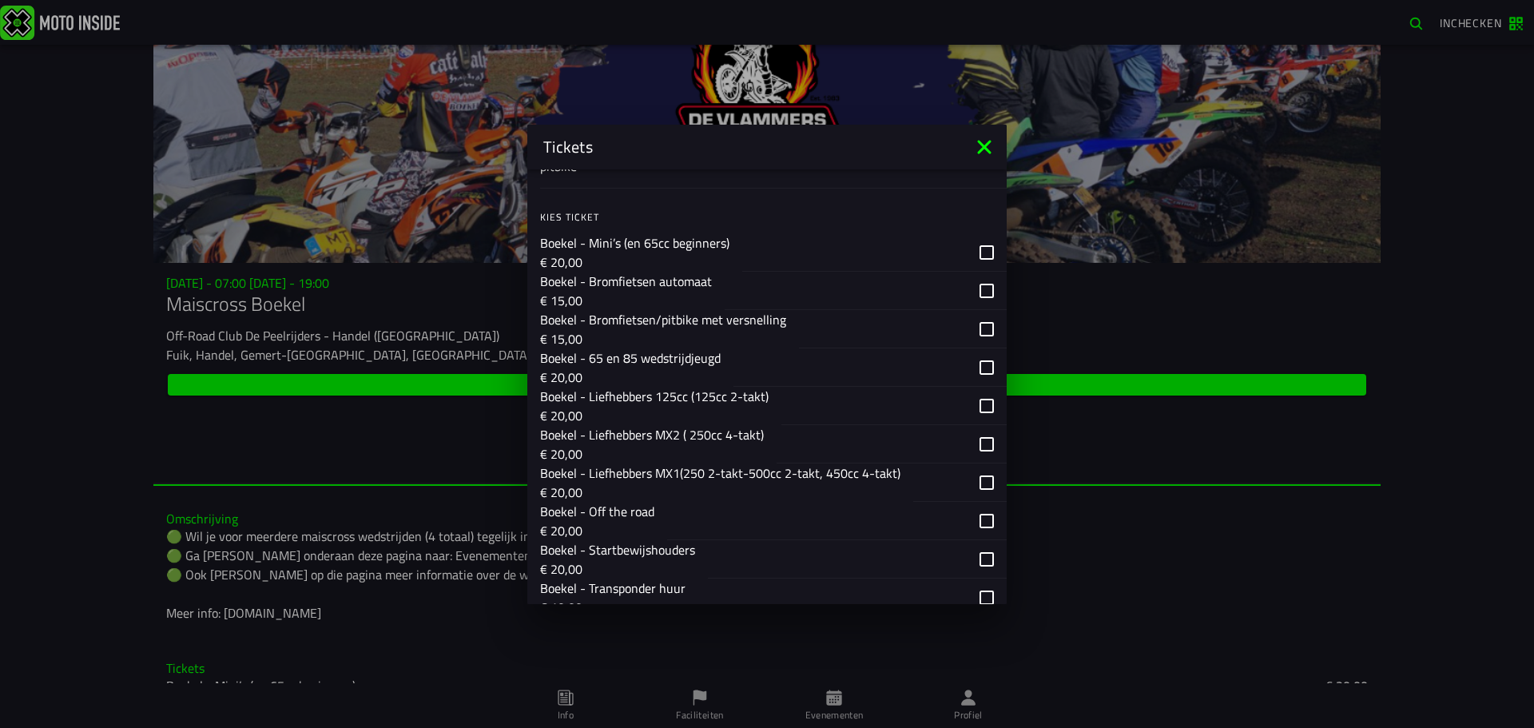
type input "pitbike"
click at [958, 335] on div "button" at bounding box center [903, 329] width 208 height 38
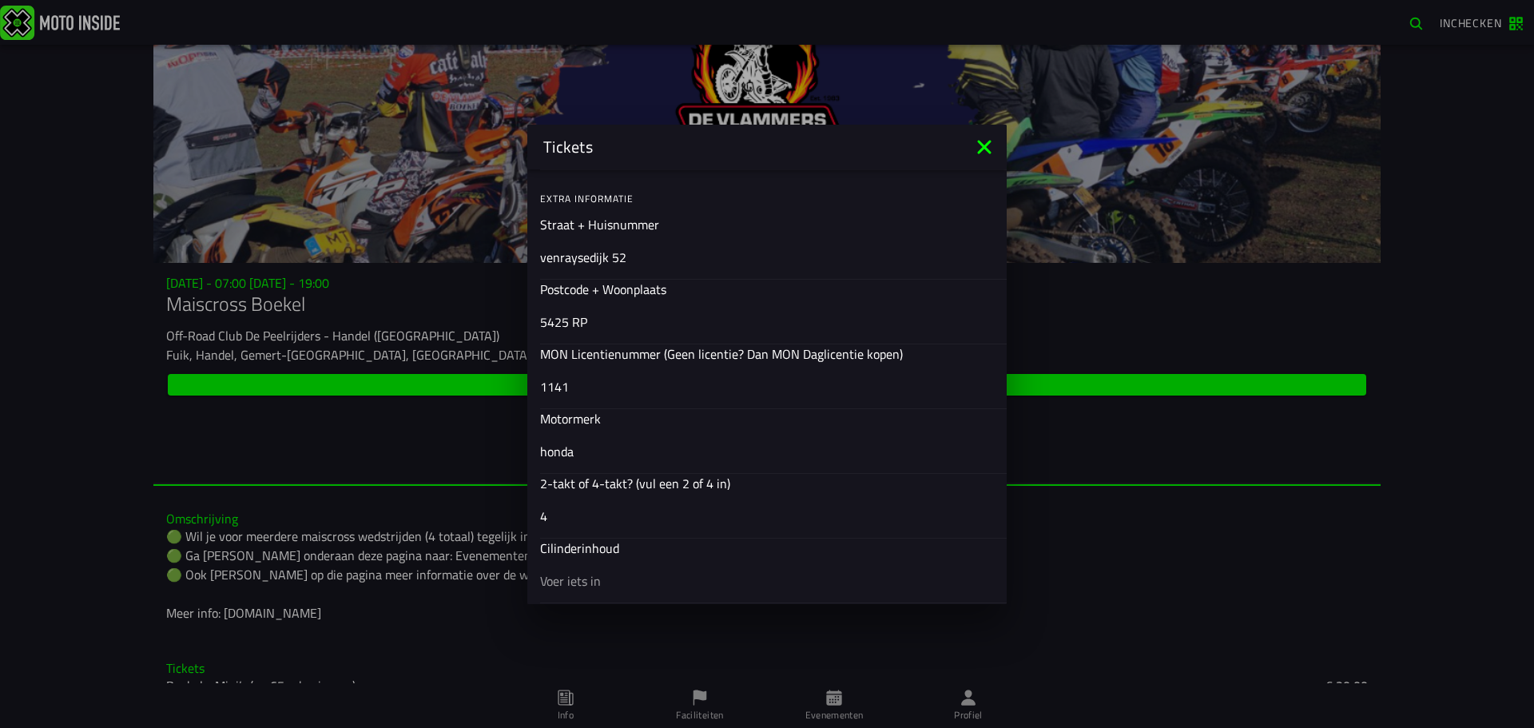
scroll to position [574, 0]
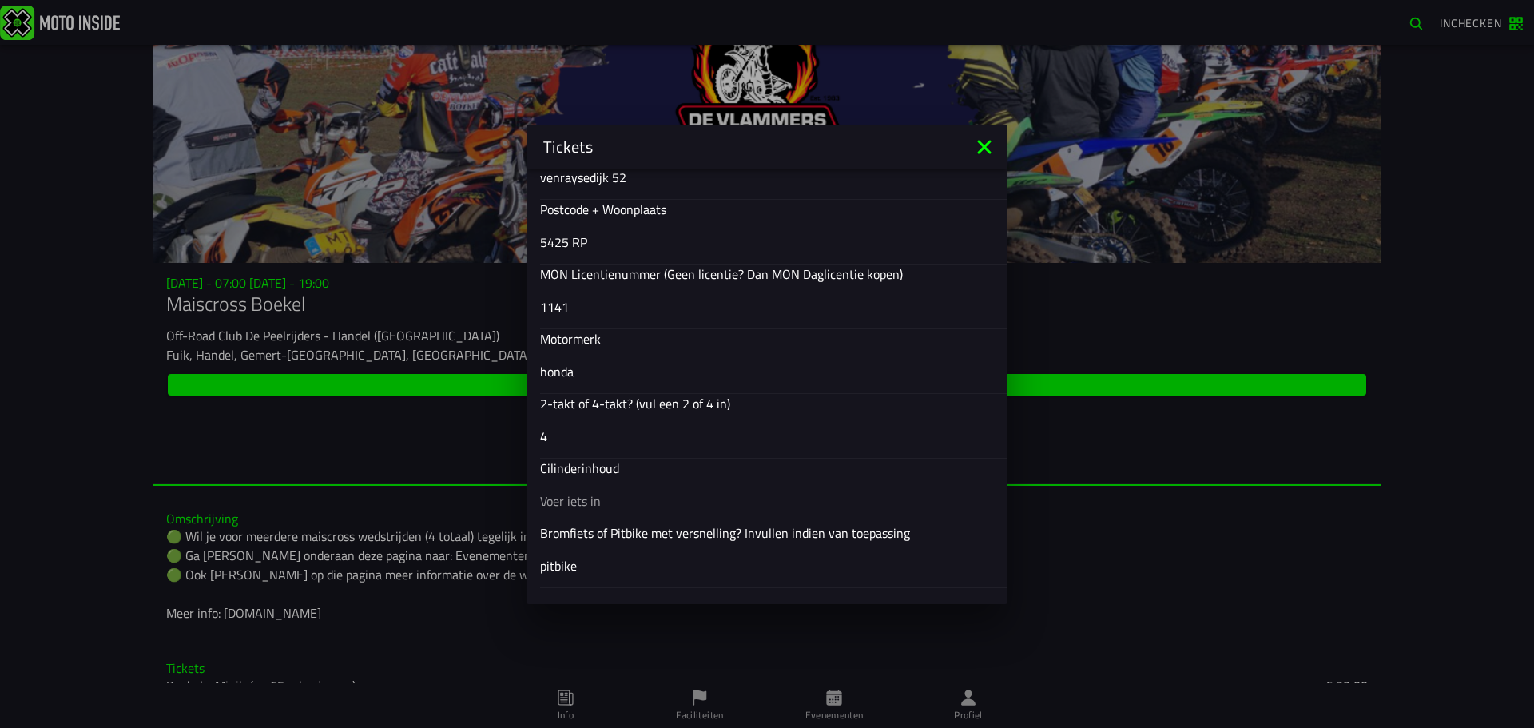
click at [568, 503] on input "text" at bounding box center [767, 500] width 454 height 19
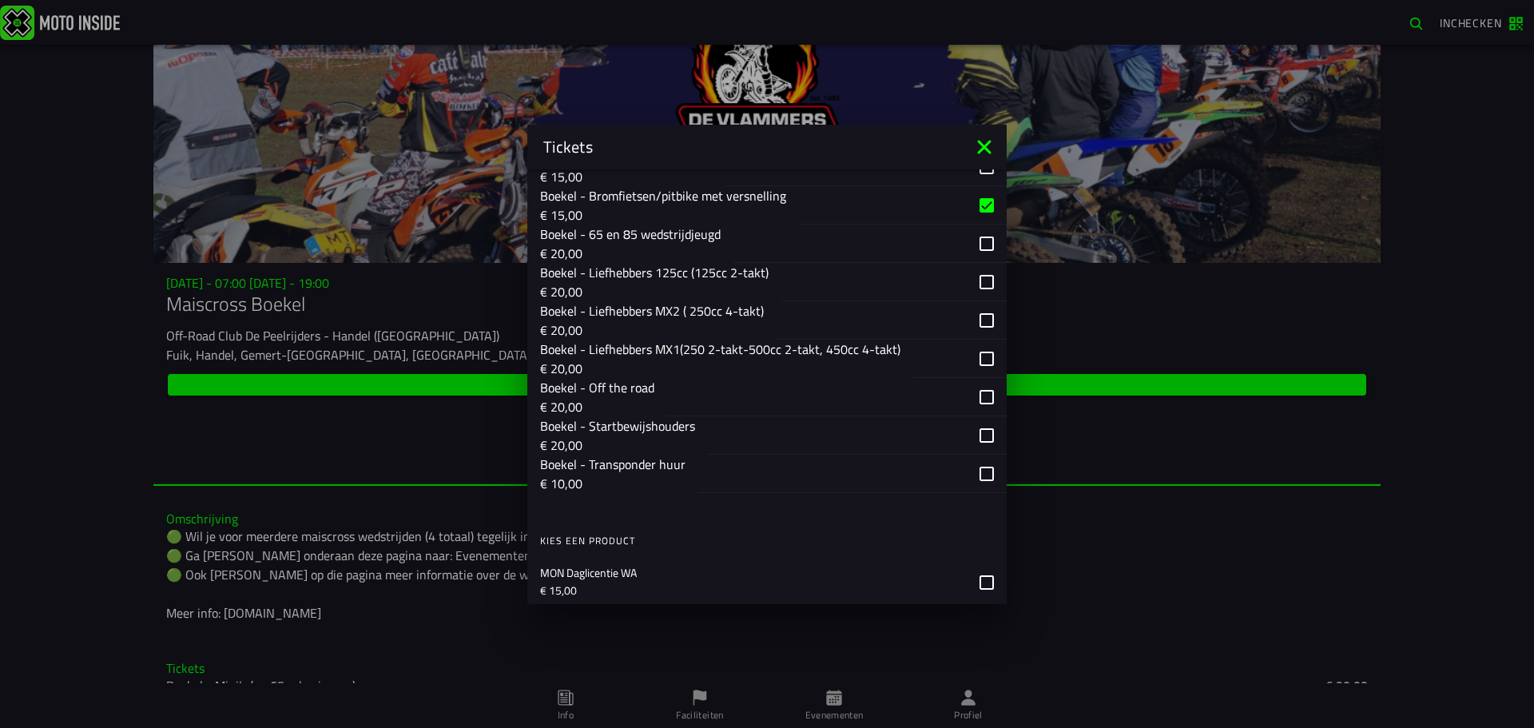
scroll to position [1293, 0]
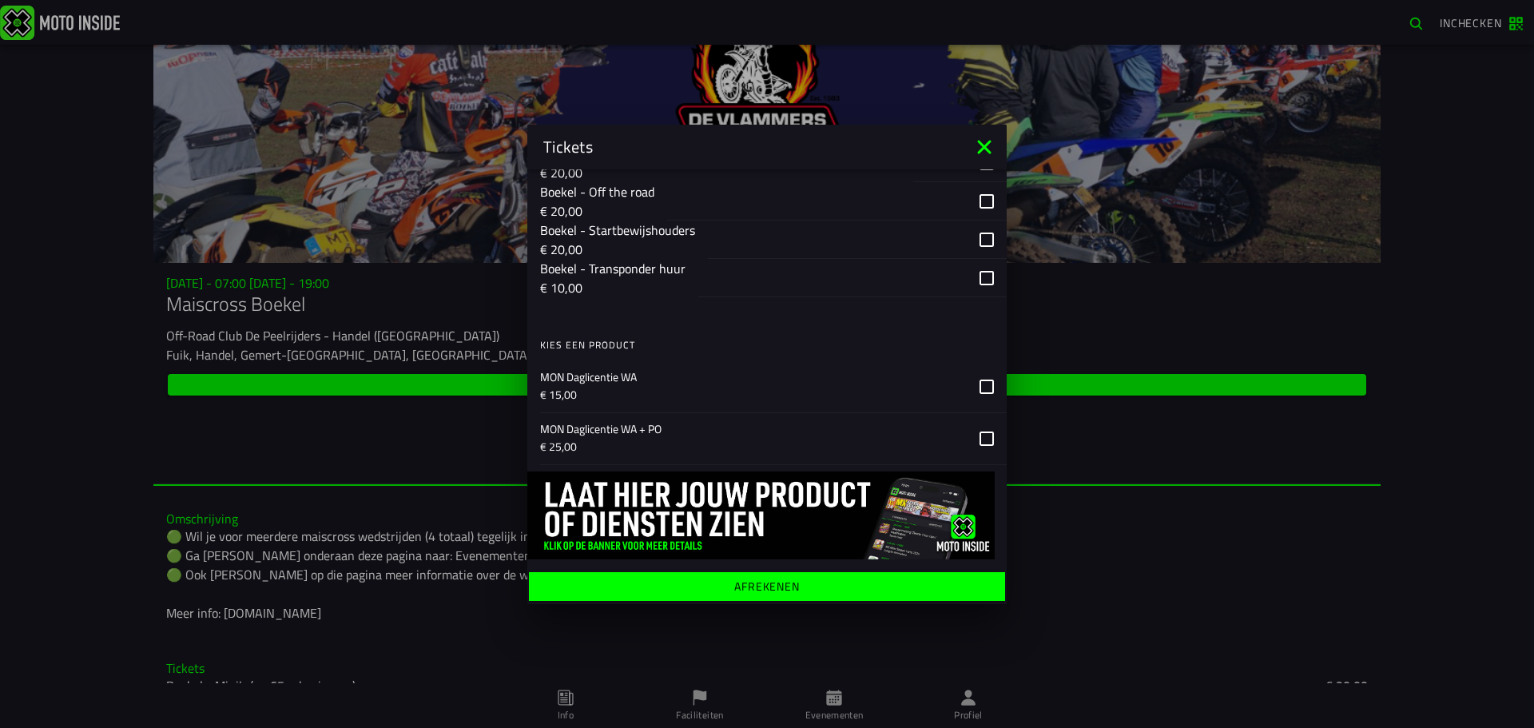
type input "125 cc"
click at [912, 436] on p "MON Daglicentie WA + PO" at bounding box center [753, 429] width 427 height 16
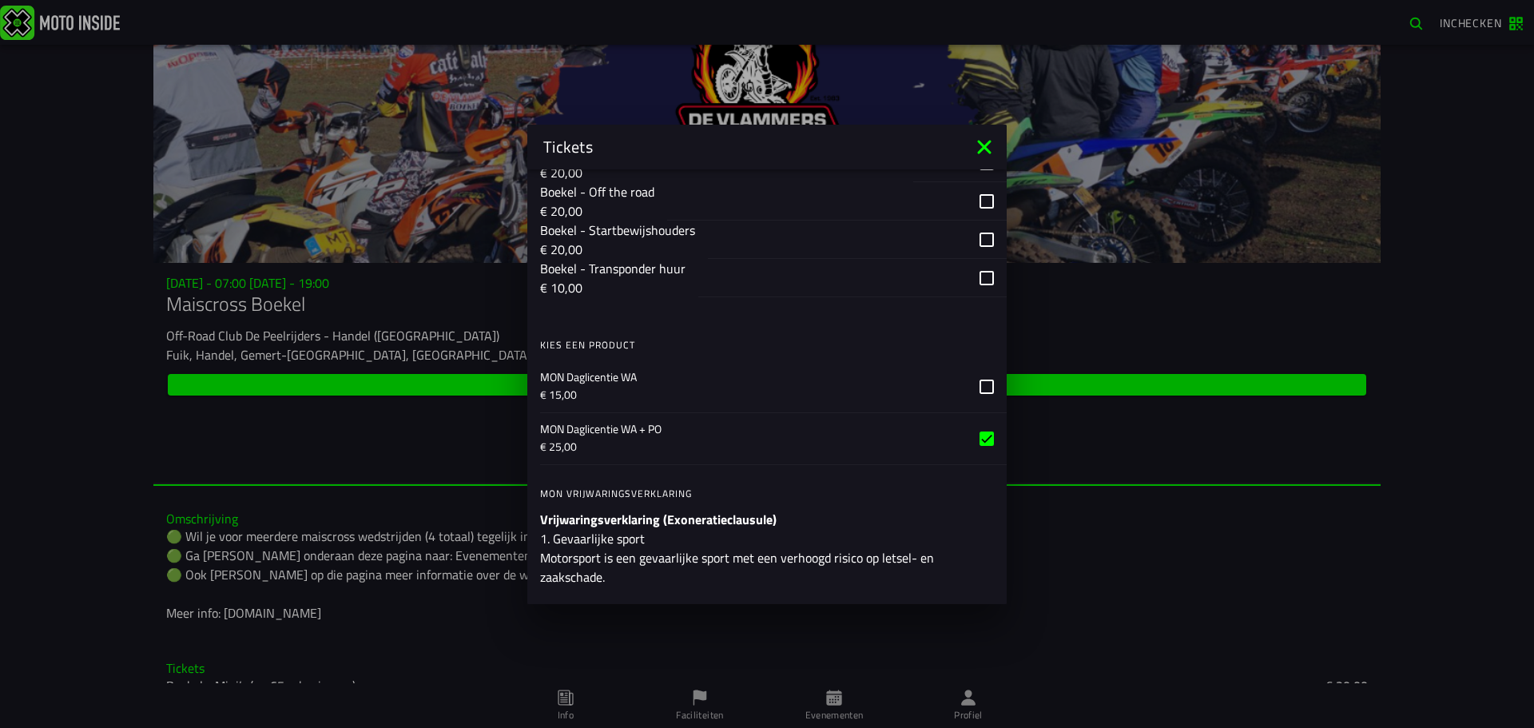
click at [837, 387] on p "€ 15,00" at bounding box center [753, 395] width 427 height 16
click at [960, 447] on div "MON Daglicentie WA + PO € 25,00" at bounding box center [773, 439] width 467 height 52
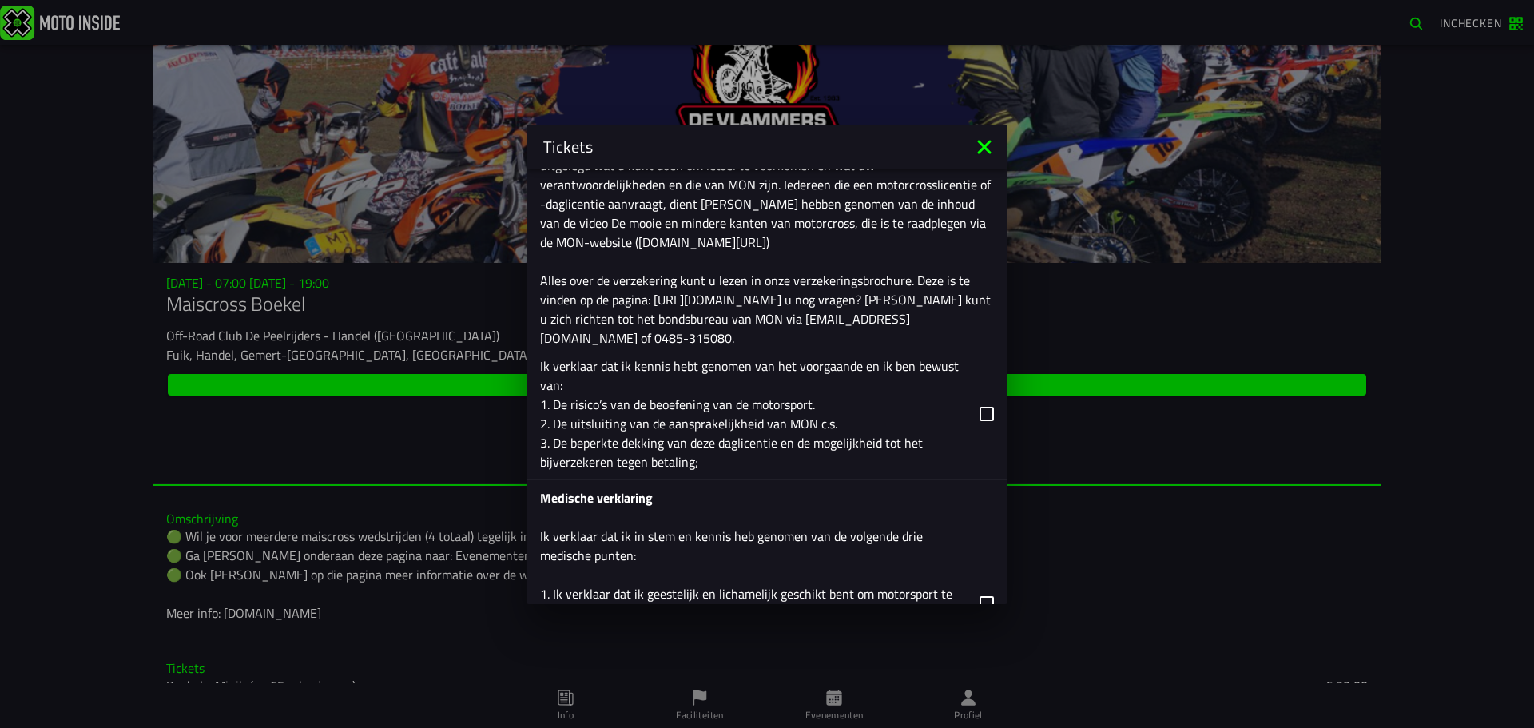
scroll to position [2332, 0]
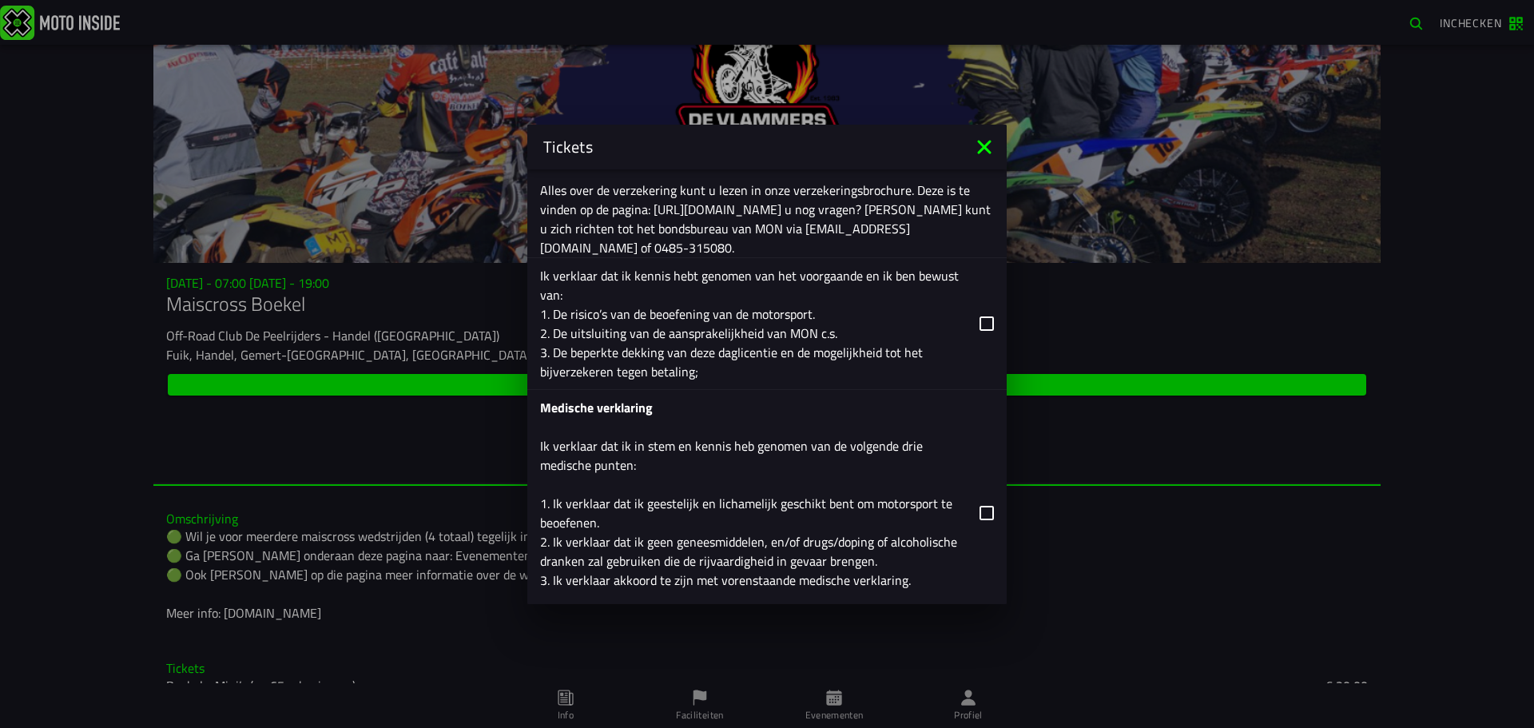
click at [883, 321] on div "Ik verklaar dat ik kennis hebt genomen van het voorgaande en ik ben bewust van:…" at bounding box center [753, 323] width 427 height 115
click at [0, 0] on input "Ik verklaar dat ik kennis hebt genomen van het voorgaande en ik ben bewust van:…" at bounding box center [0, 0] width 0 height 0
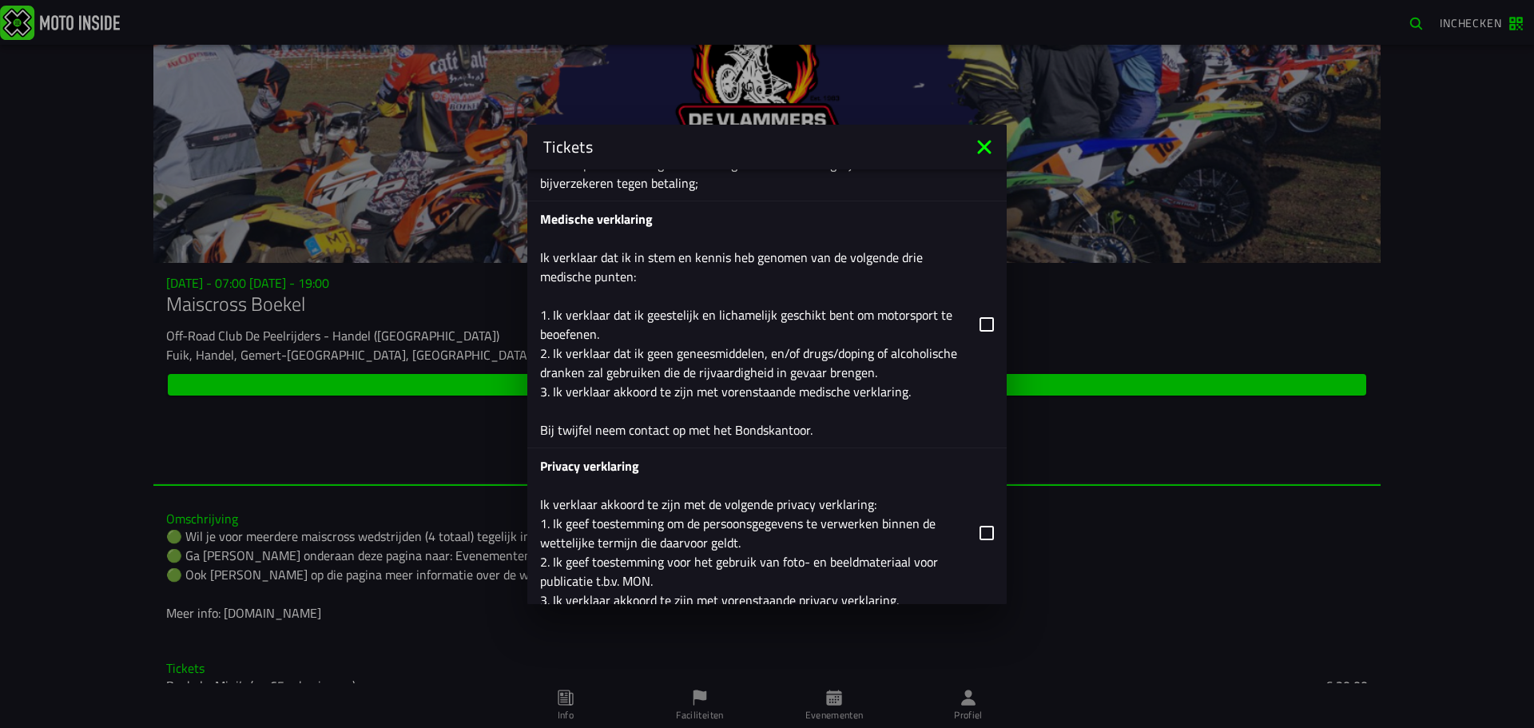
scroll to position [2491, 0]
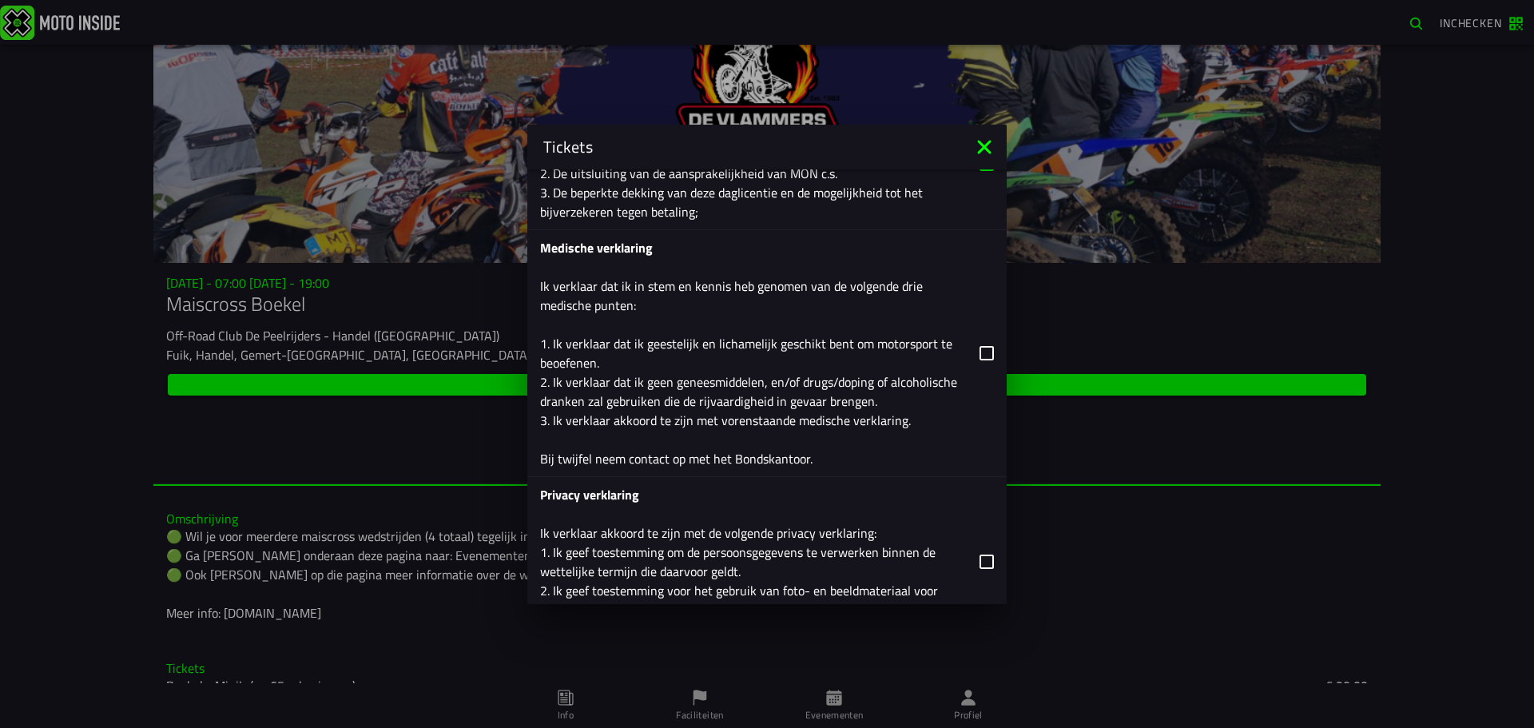
click at [748, 392] on div "Medische verklaring Ik verklaar dat ik in stem en kennis heb genomen van de vol…" at bounding box center [753, 353] width 427 height 230
click at [0, 0] on input "Medische verklaring Ik verklaar dat ik in stem en kennis heb genomen van de vol…" at bounding box center [0, 0] width 0 height 0
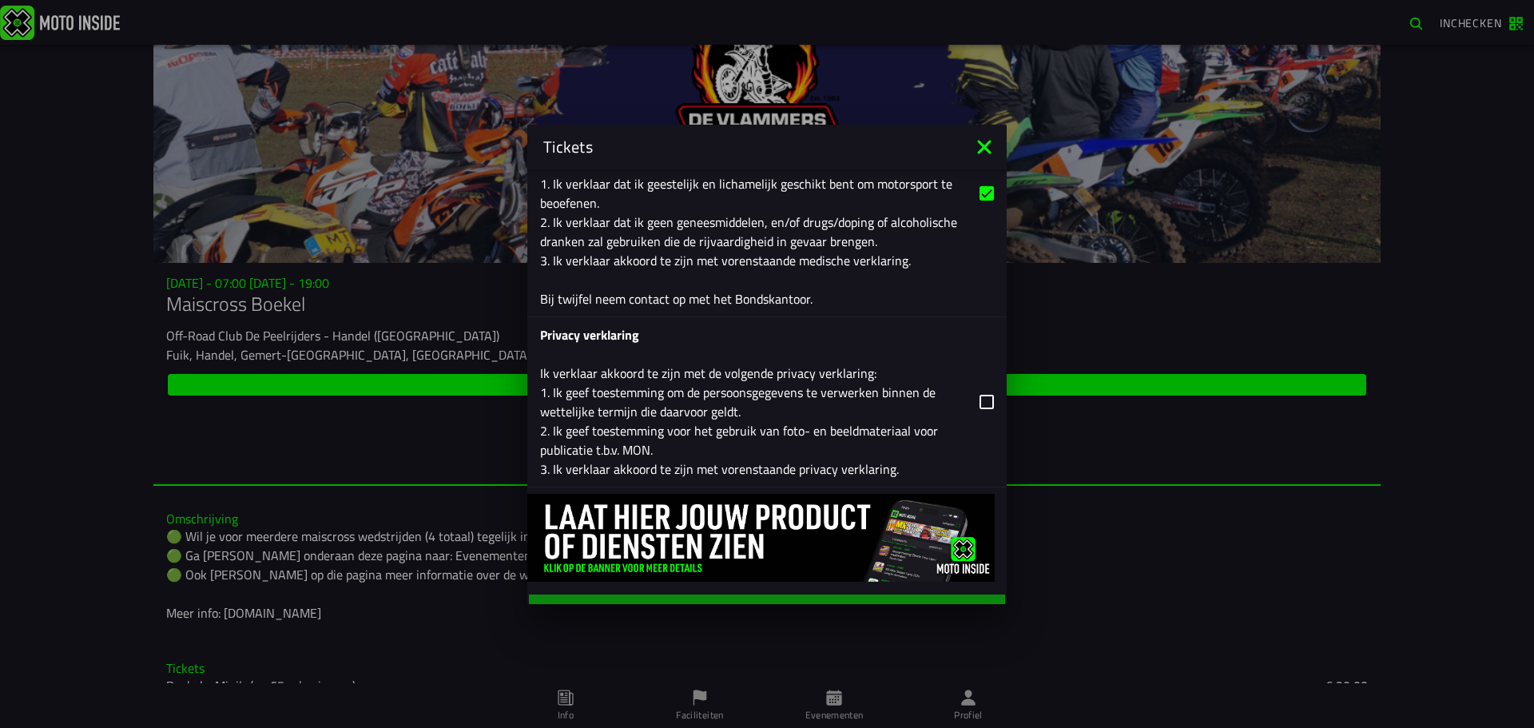
click at [734, 431] on div "Privacy verklaring Ik verklaar akkoord te zijn met de volgende privacy verklari…" at bounding box center [753, 401] width 427 height 153
click at [0, 0] on input "Privacy verklaring Ik verklaar akkoord te zijn met de volgende privacy verklari…" at bounding box center [0, 0] width 0 height 0
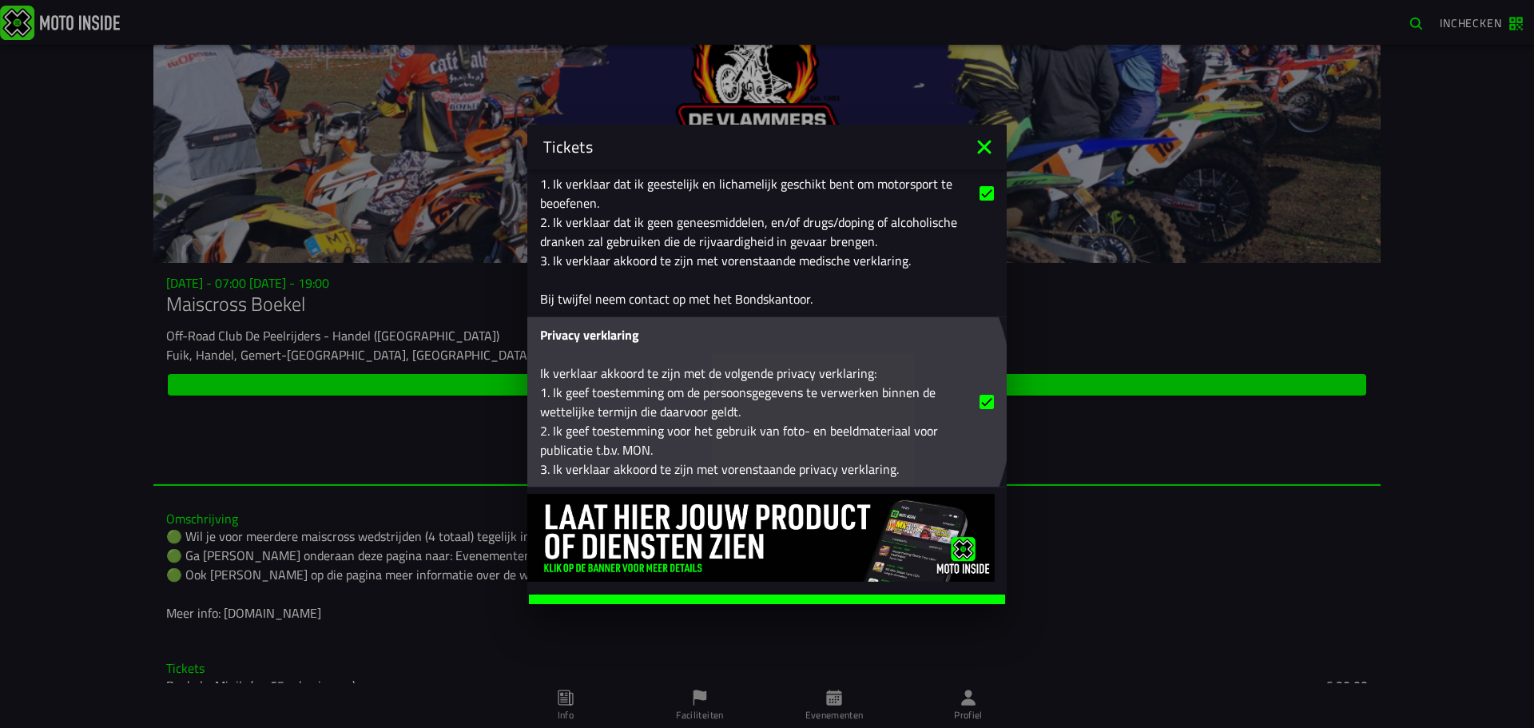
scroll to position [2674, 0]
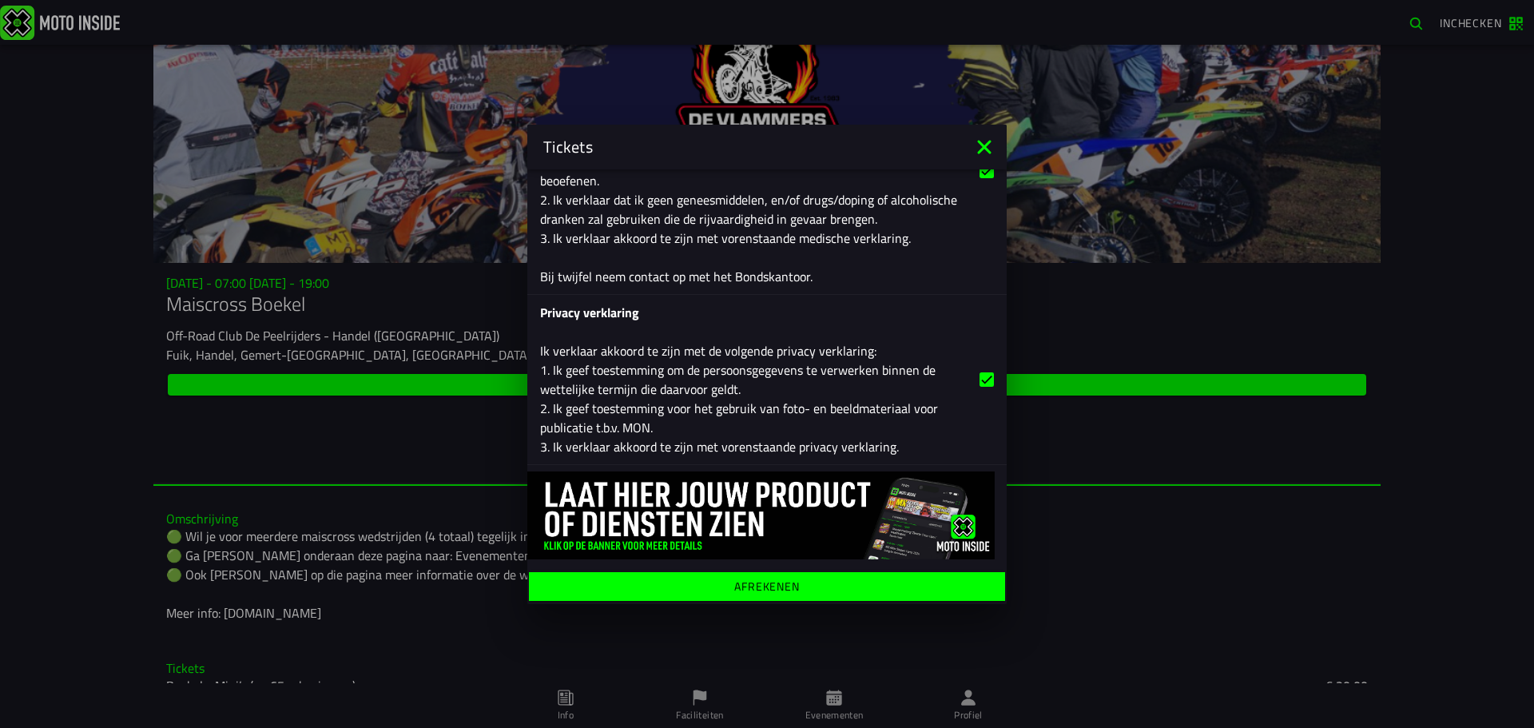
click at [762, 582] on ion-label "Afrekenen" at bounding box center [767, 585] width 66 height 11
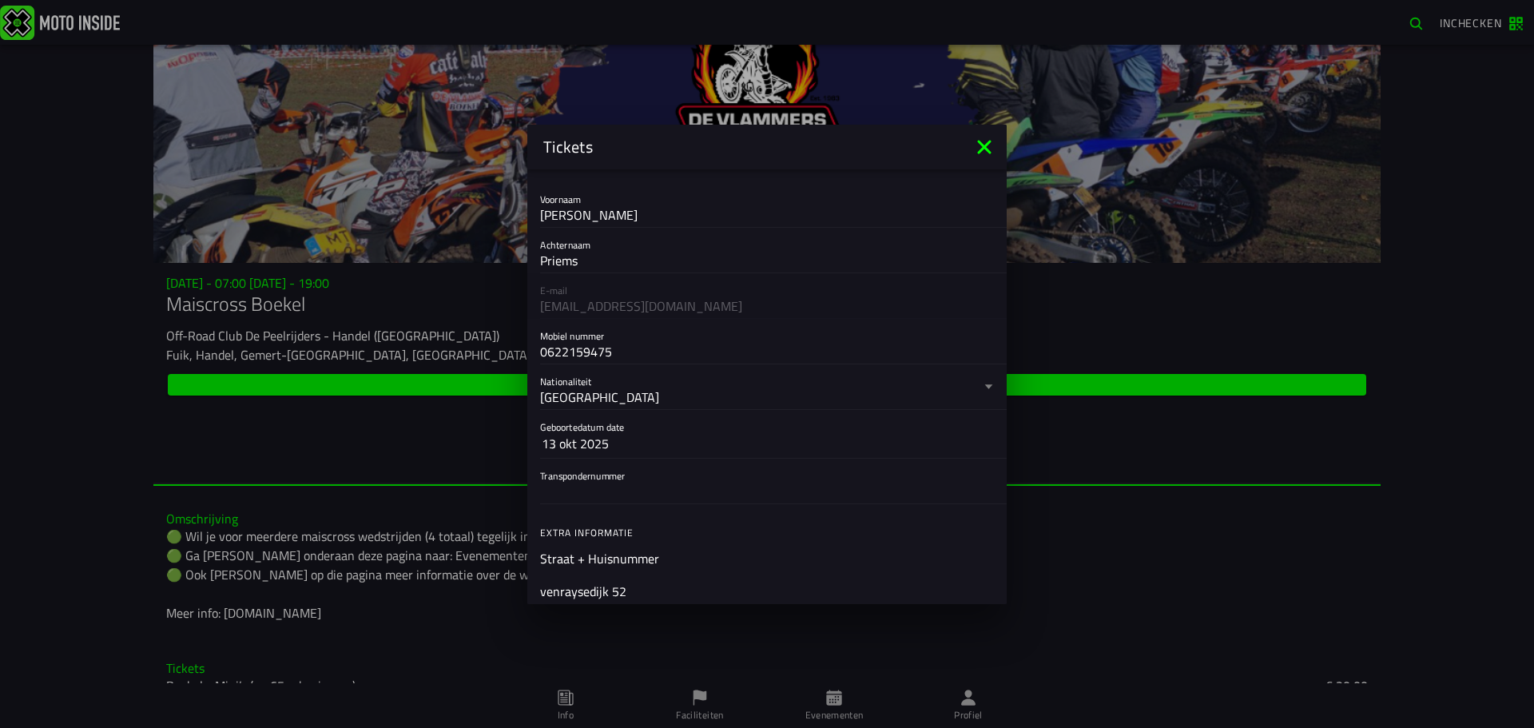
scroll to position [320, 0]
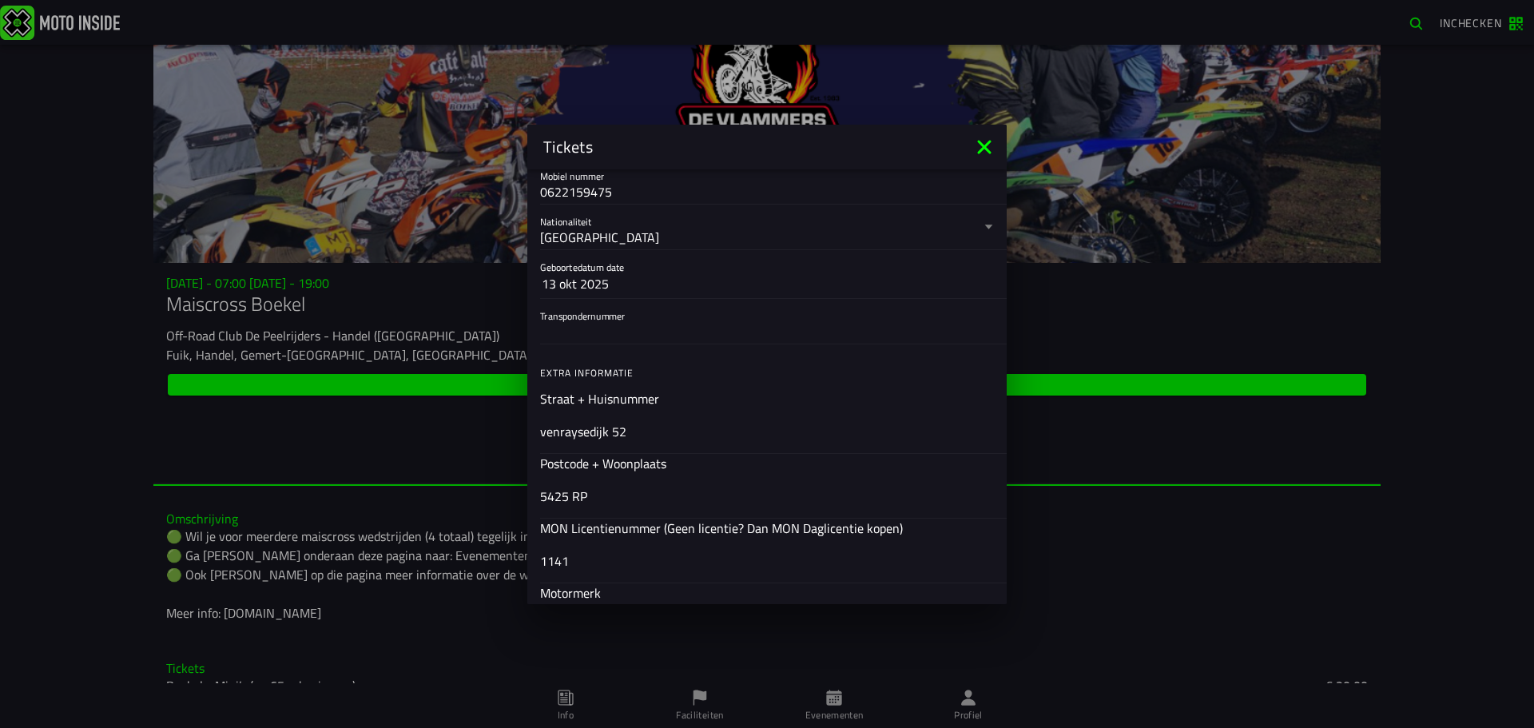
click at [631, 271] on button "13 okt 2025" at bounding box center [767, 283] width 451 height 29
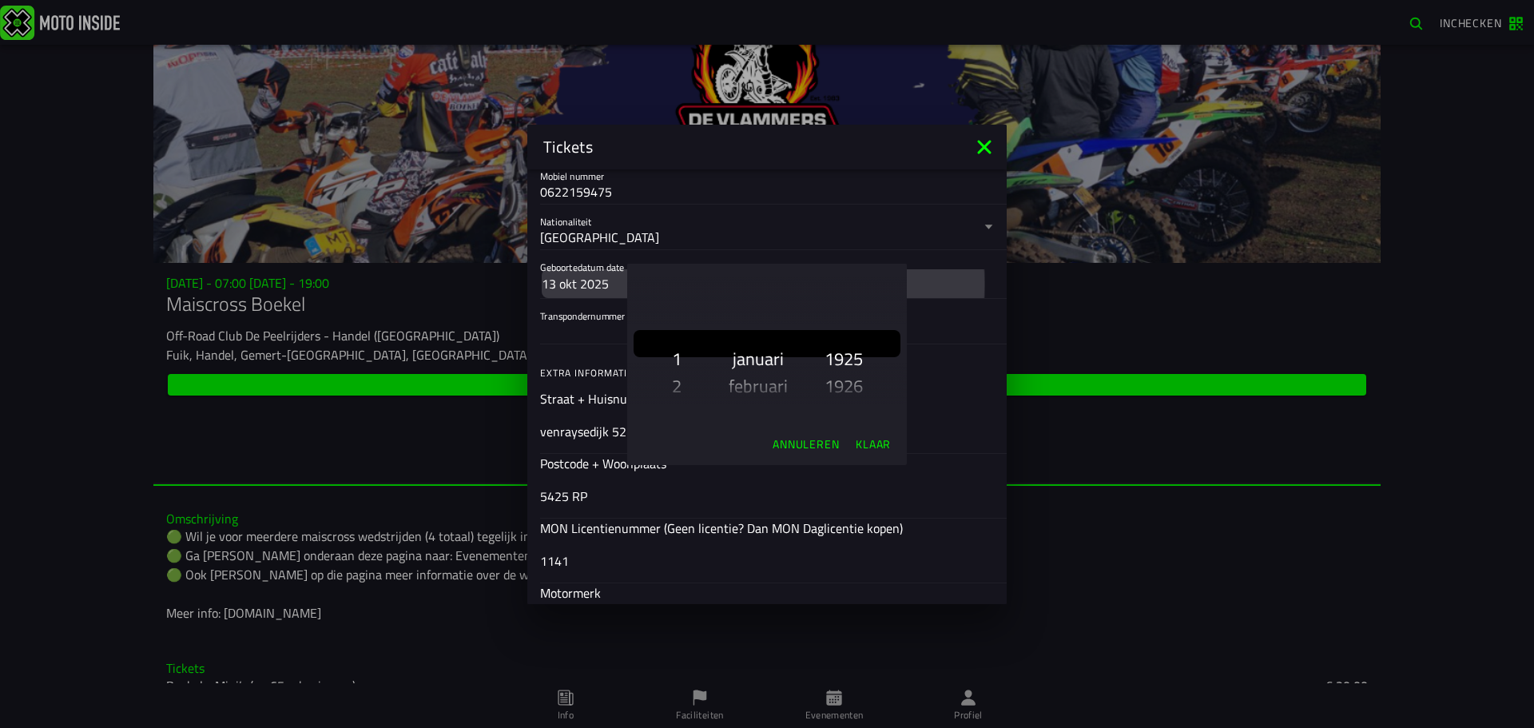
scroll to position [2732, 0]
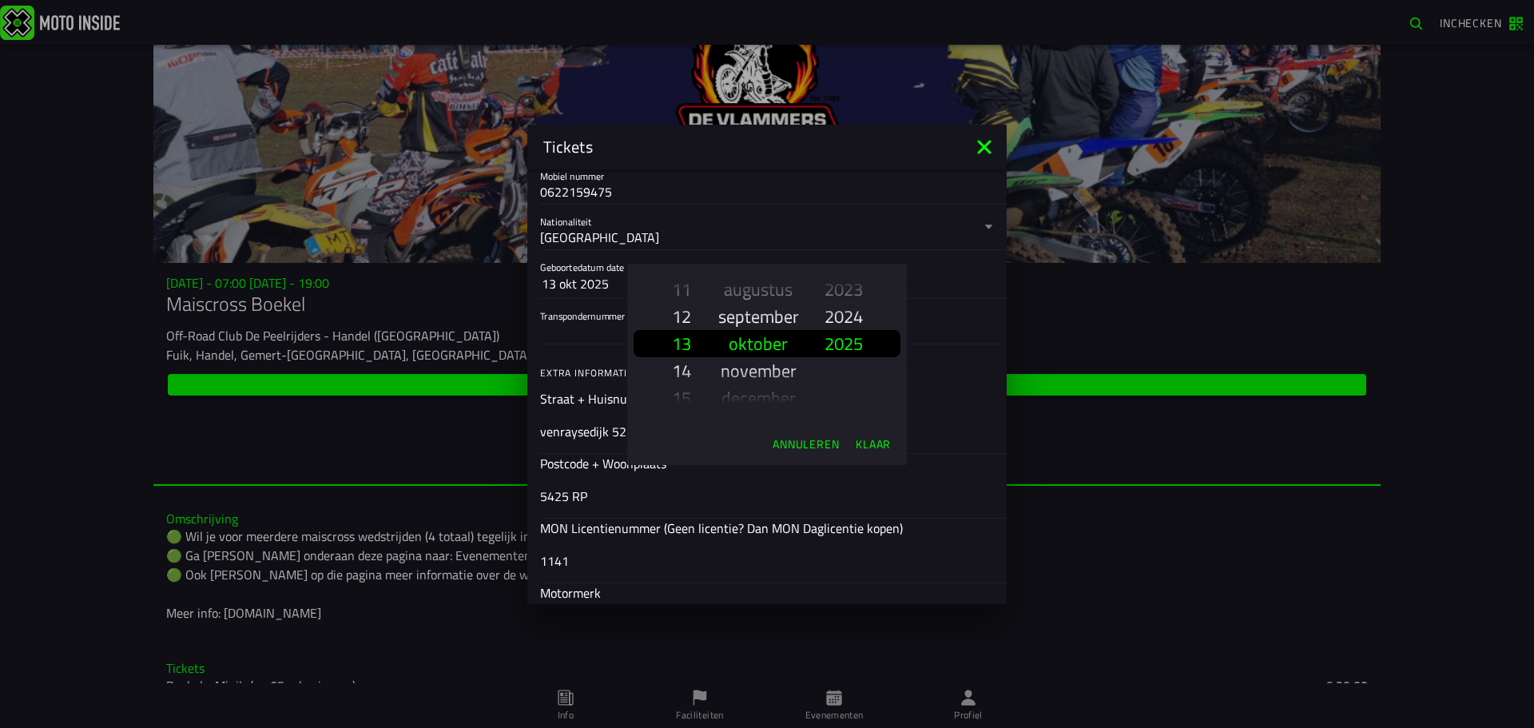
drag, startPoint x: 682, startPoint y: 378, endPoint x: 701, endPoint y: 312, distance: 68.0
click at [701, 312] on div "1 2 3 4 5 6 7 8 9 10 11 12 13 14 15 16 17 18 19 20 21 22 23 24 25 26 27 28 29 3…" at bounding box center [682, 344] width 46 height 160
click at [0, 0] on slot "26" at bounding box center [0, 0] width 0 height 0
click at [0, 0] on slot "augustus" at bounding box center [0, 0] width 0 height 0
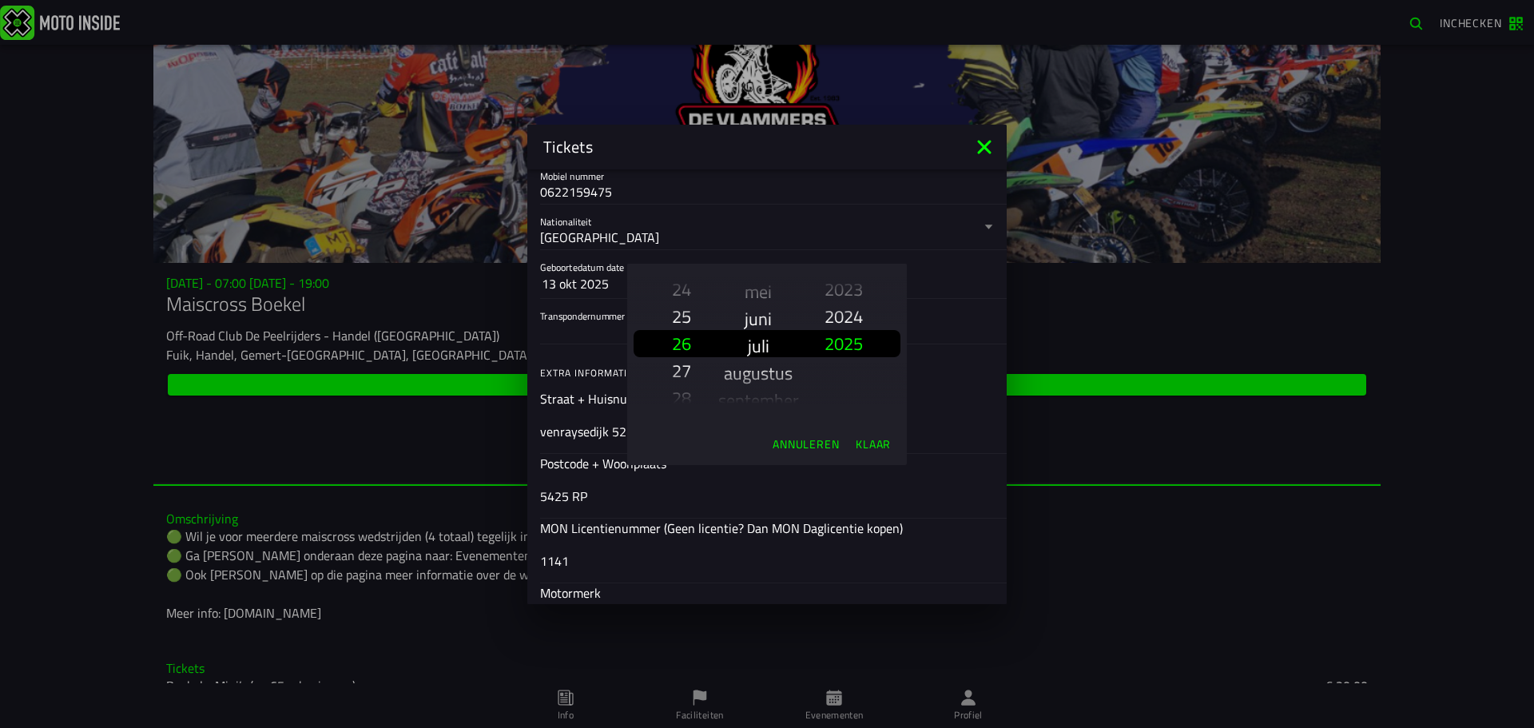
scroll to position [178, 0]
click at [0, 0] on slot "augustus" at bounding box center [0, 0] width 0 height 0
click at [0, 0] on slot "2024" at bounding box center [0, 0] width 0 height 0
click at [0, 0] on slot "2011" at bounding box center [0, 0] width 0 height 0
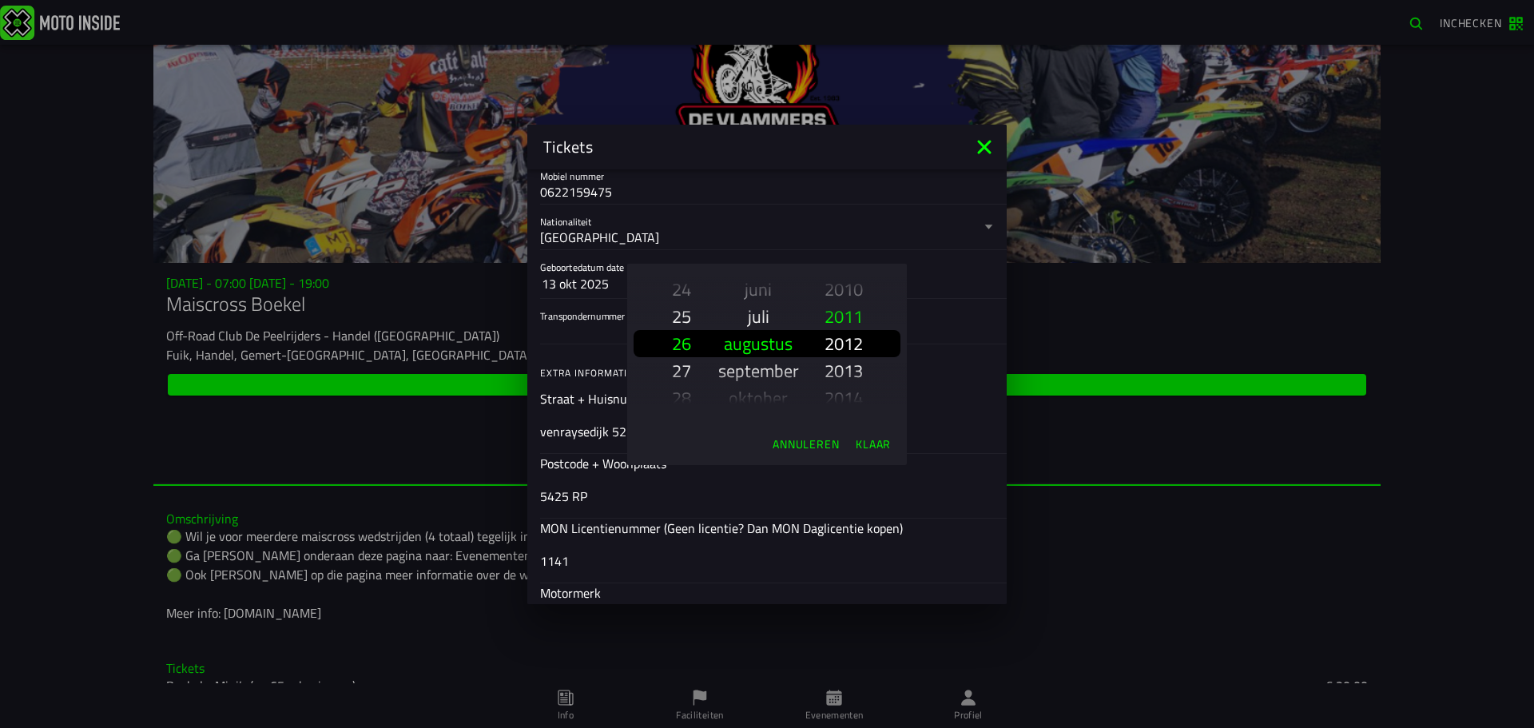
scroll to position [2352, 0]
click at [0, 0] on slot "Klaar" at bounding box center [0, 0] width 0 height 0
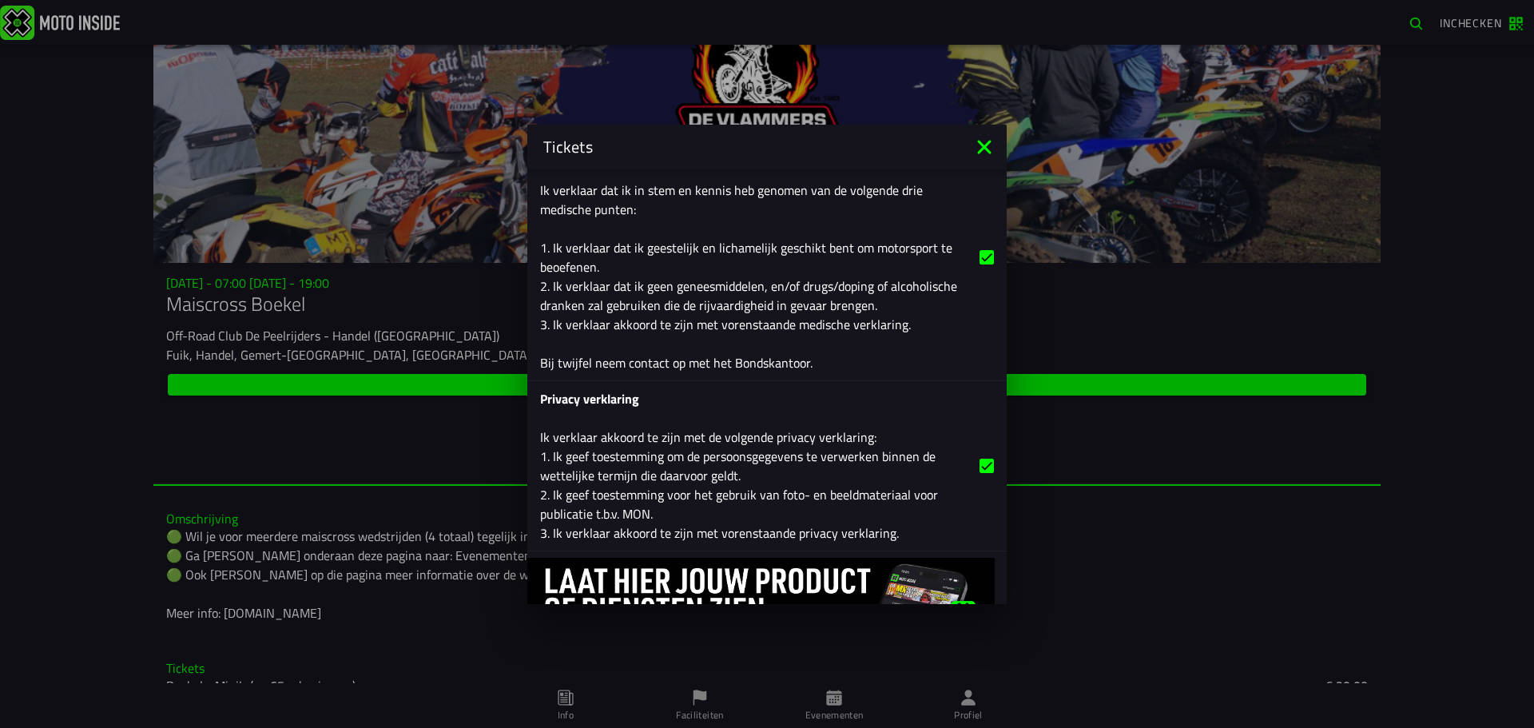
scroll to position [2704, 0]
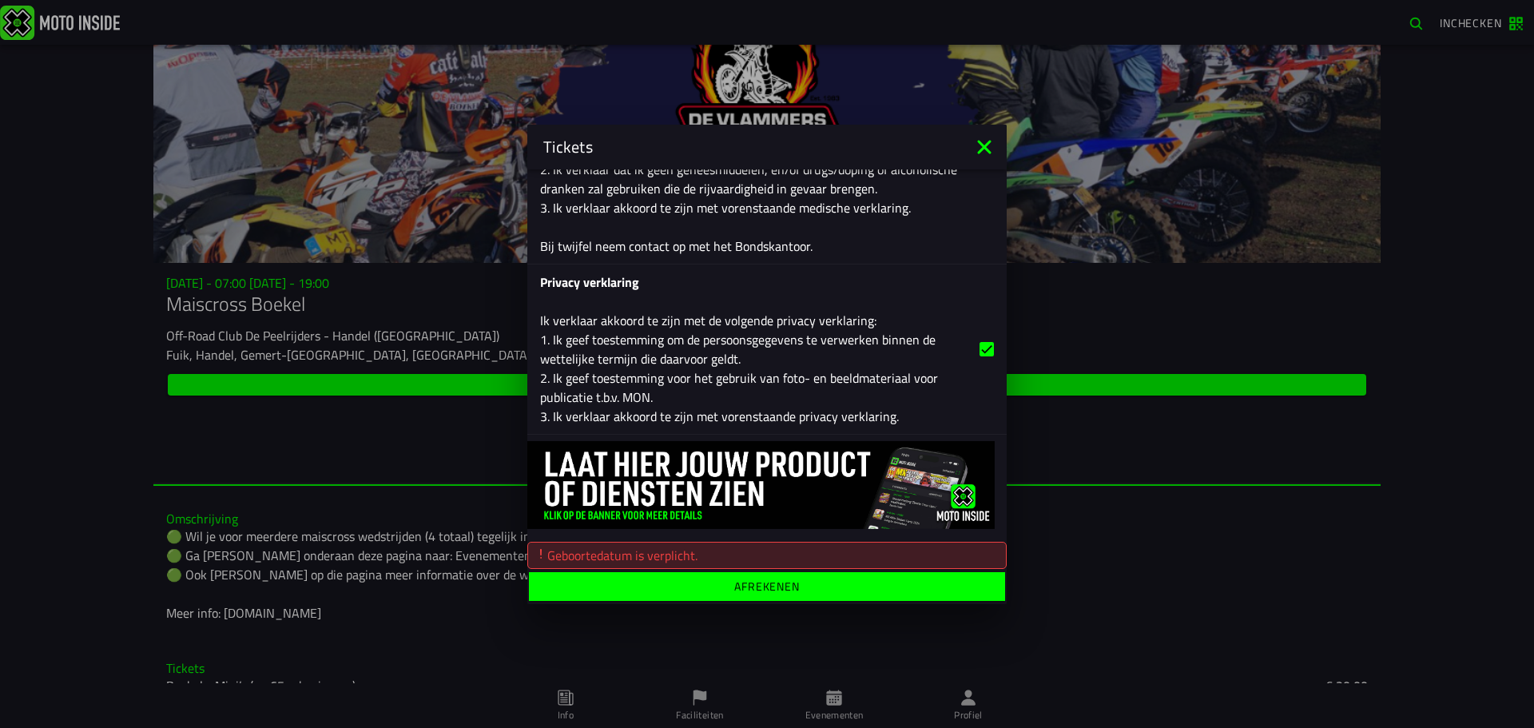
click at [745, 580] on ion-label "Afrekenen" at bounding box center [767, 585] width 66 height 11
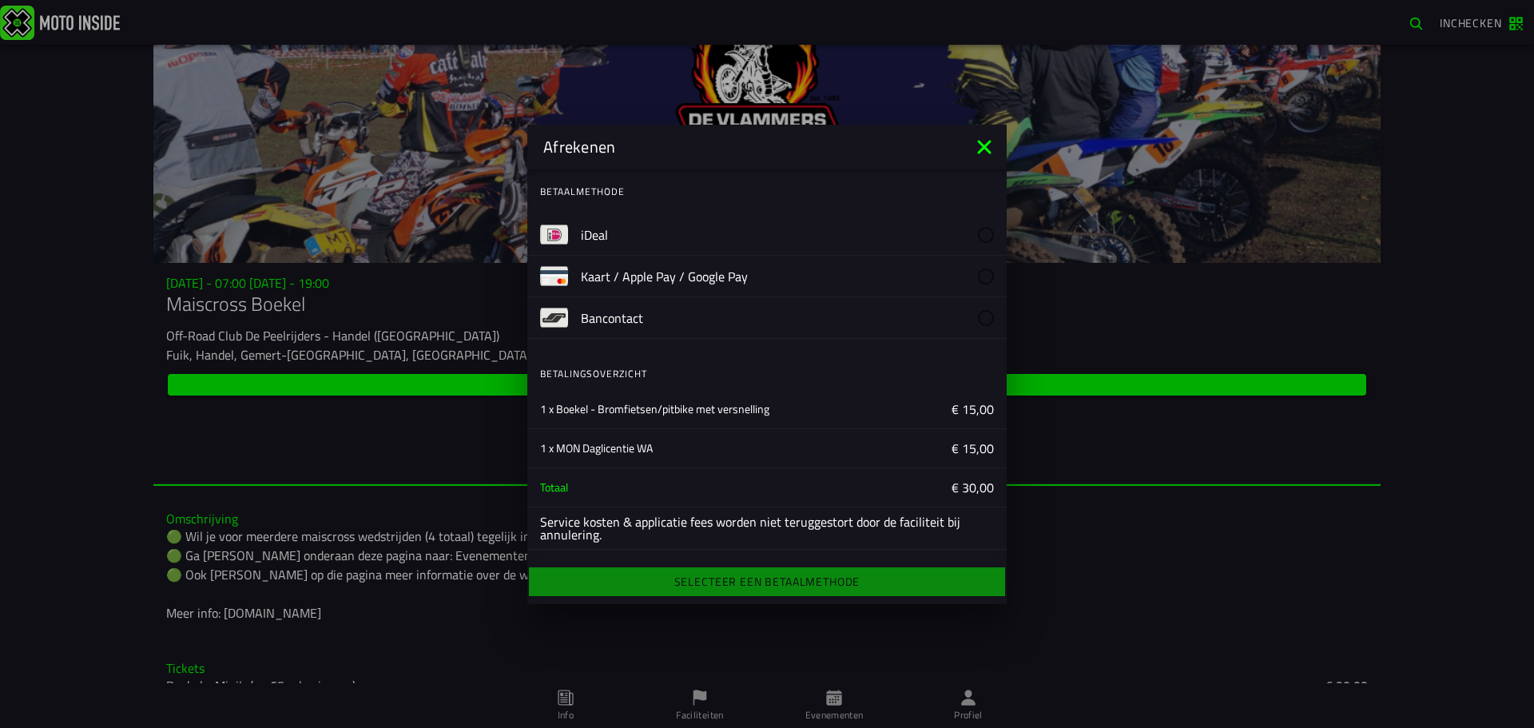
click at [983, 145] on icon at bounding box center [984, 147] width 14 height 14
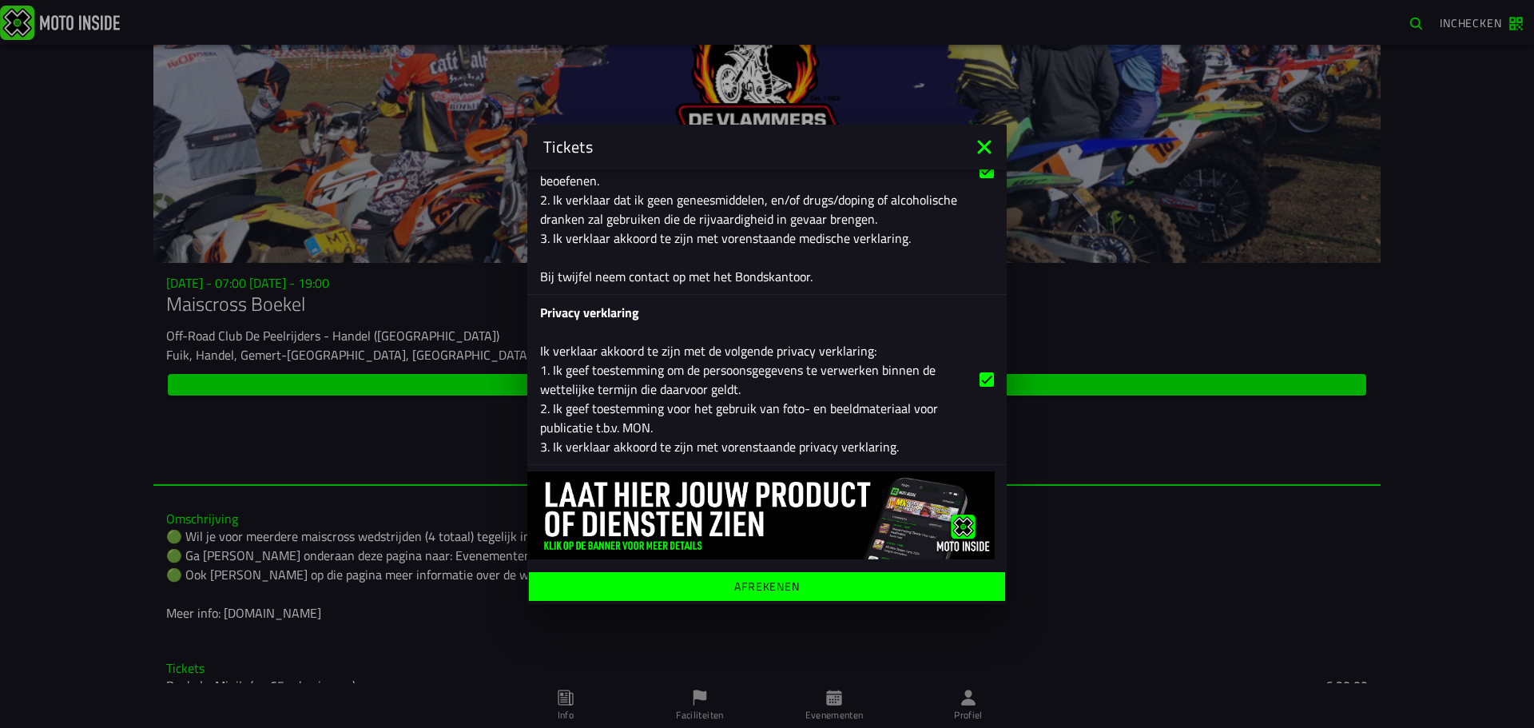
click at [987, 145] on icon at bounding box center [984, 147] width 14 height 14
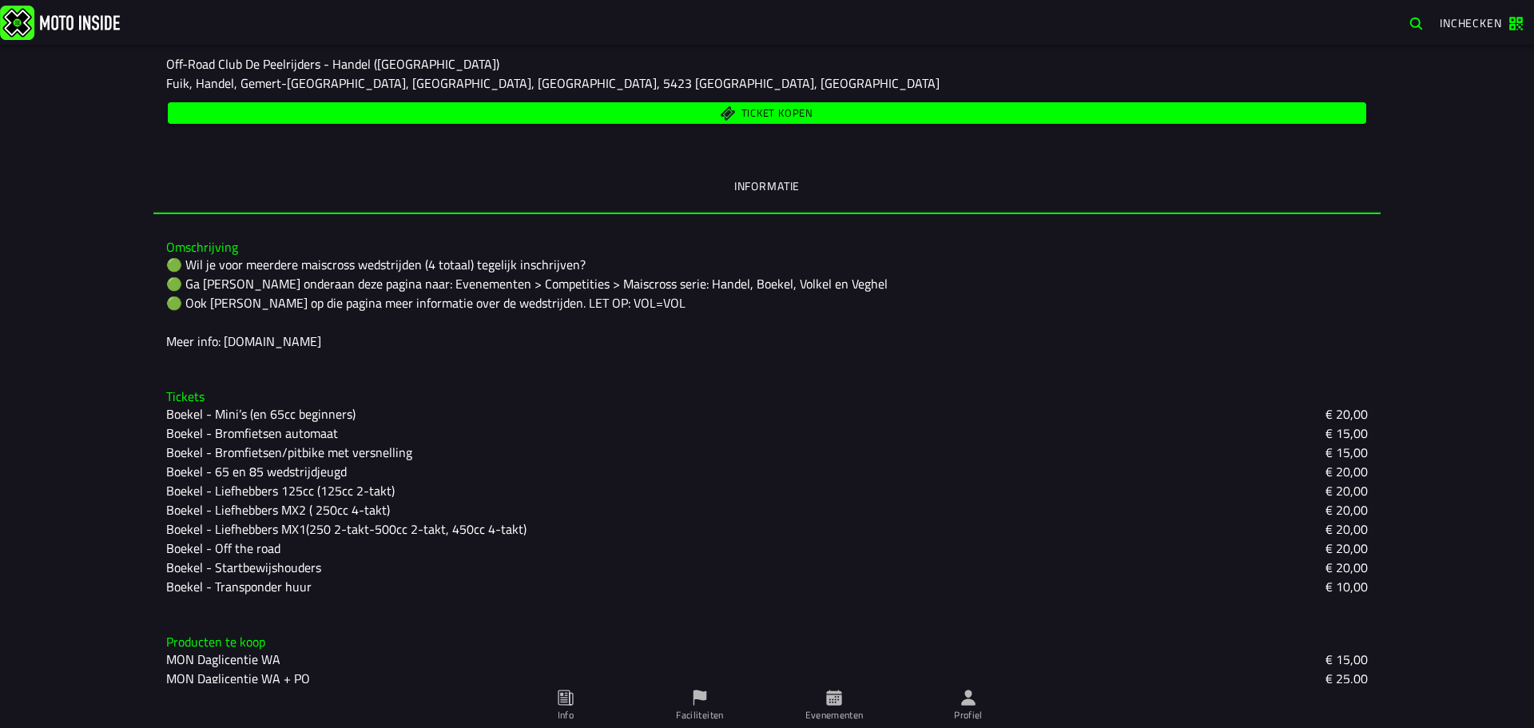
scroll to position [289, 0]
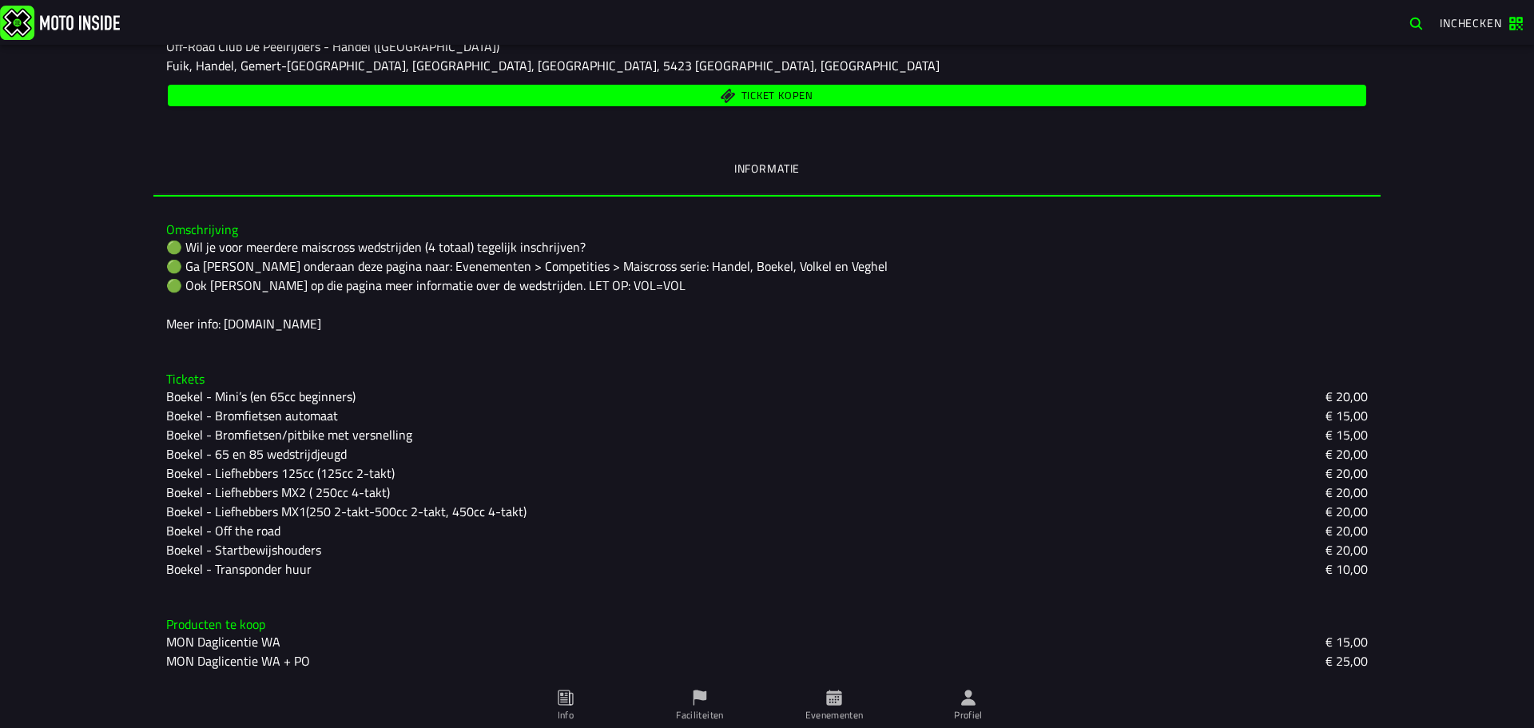
click at [771, 92] on span "Ticket kopen" at bounding box center [777, 96] width 72 height 10
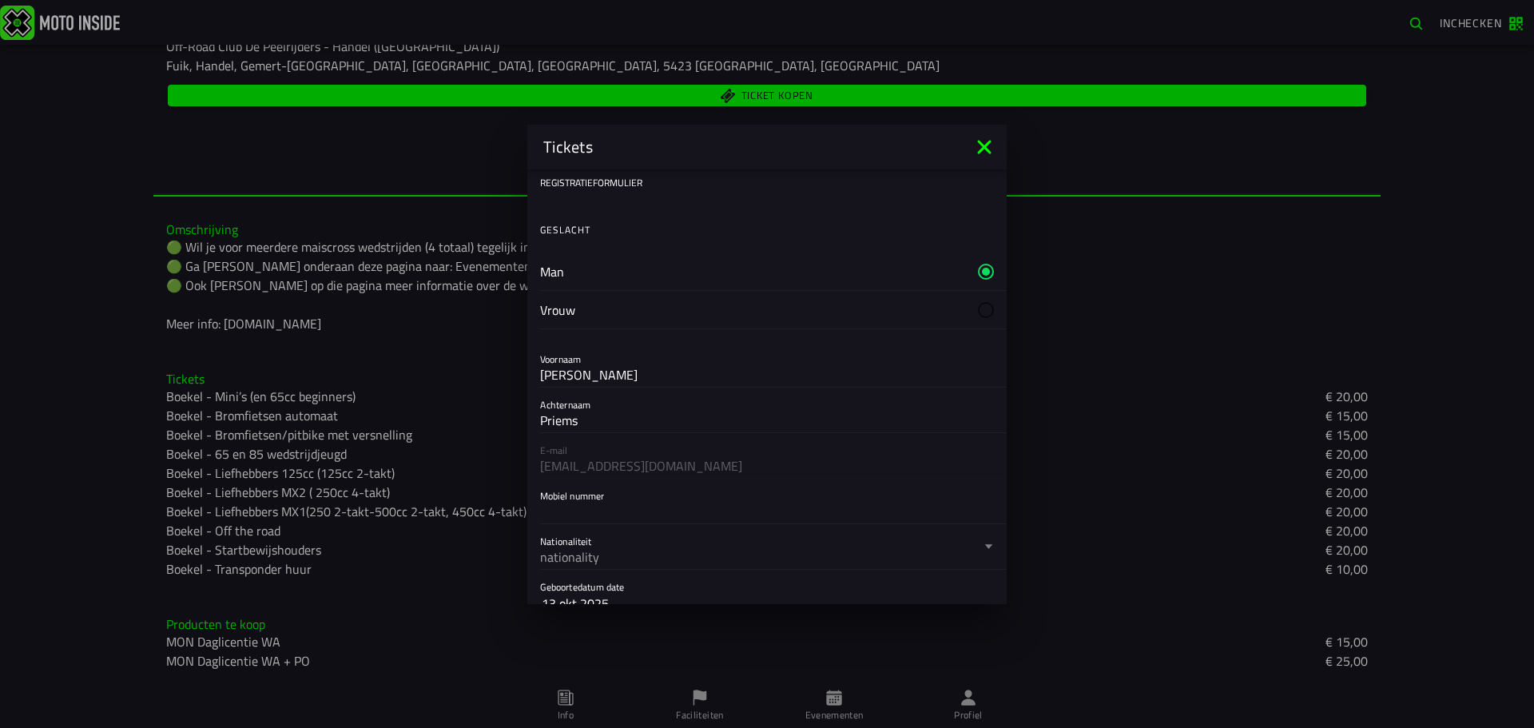
click at [978, 307] on div at bounding box center [986, 309] width 16 height 16
click at [585, 373] on input "Mieke" at bounding box center [767, 373] width 454 height 19
type input "gwen"
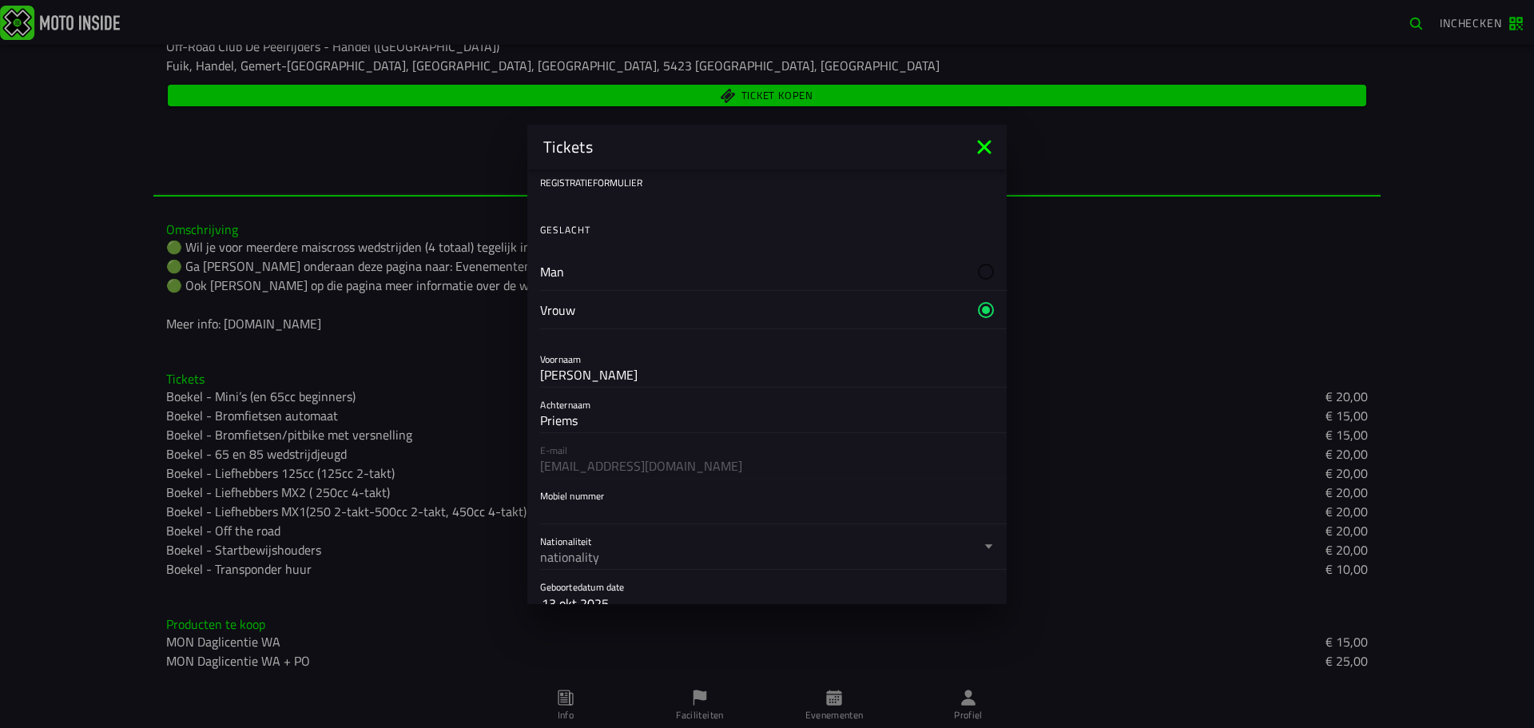
click at [607, 513] on input "Mobiel nummer" at bounding box center [767, 510] width 454 height 19
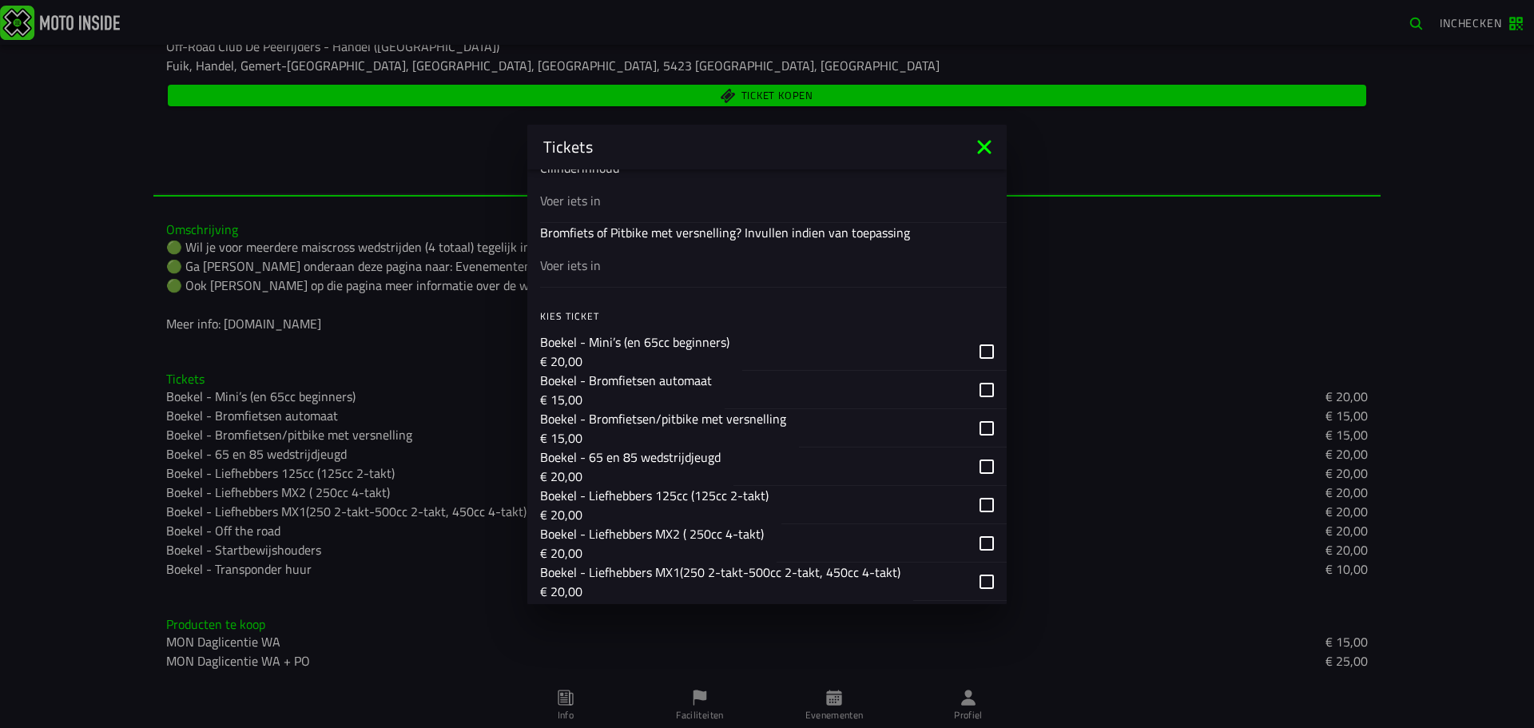
scroll to position [879, 0]
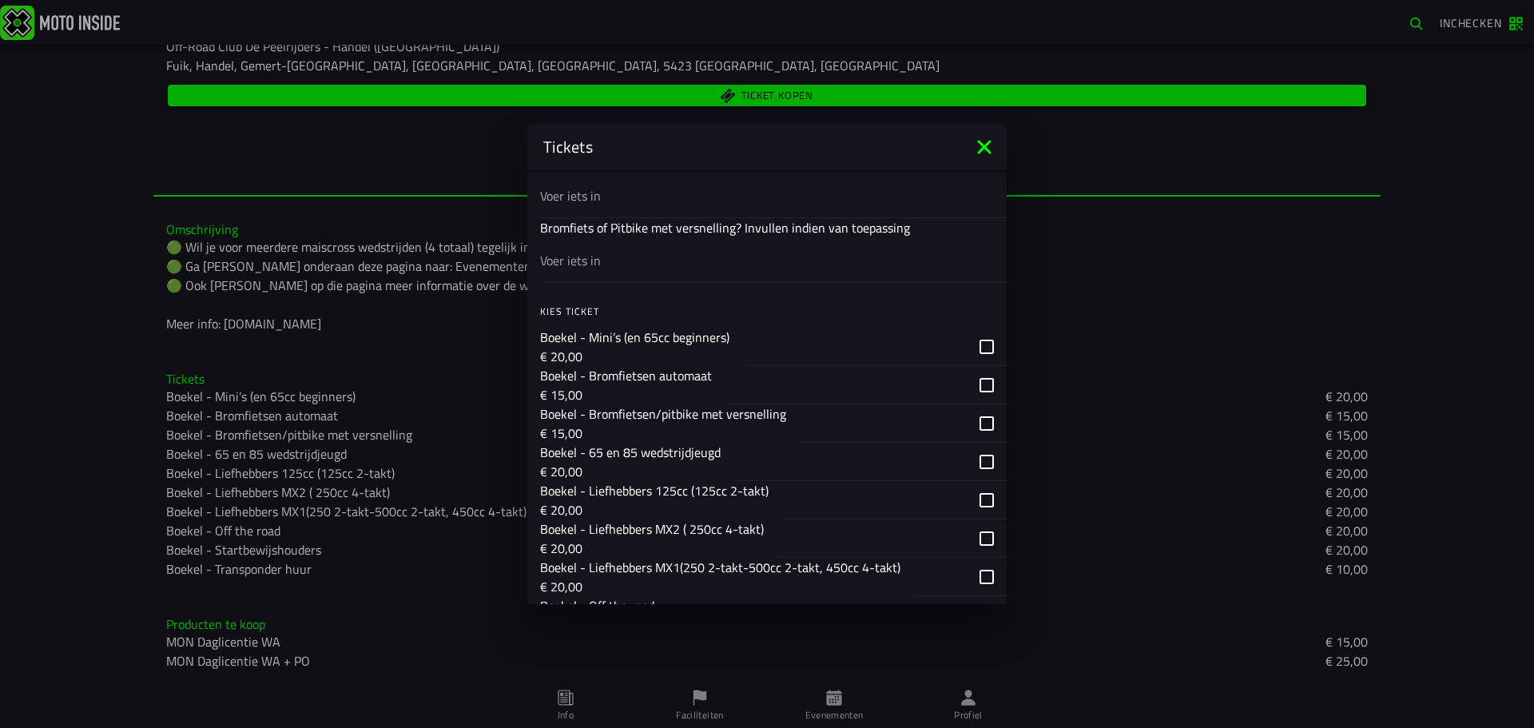
click at [976, 424] on div "button" at bounding box center [903, 423] width 208 height 38
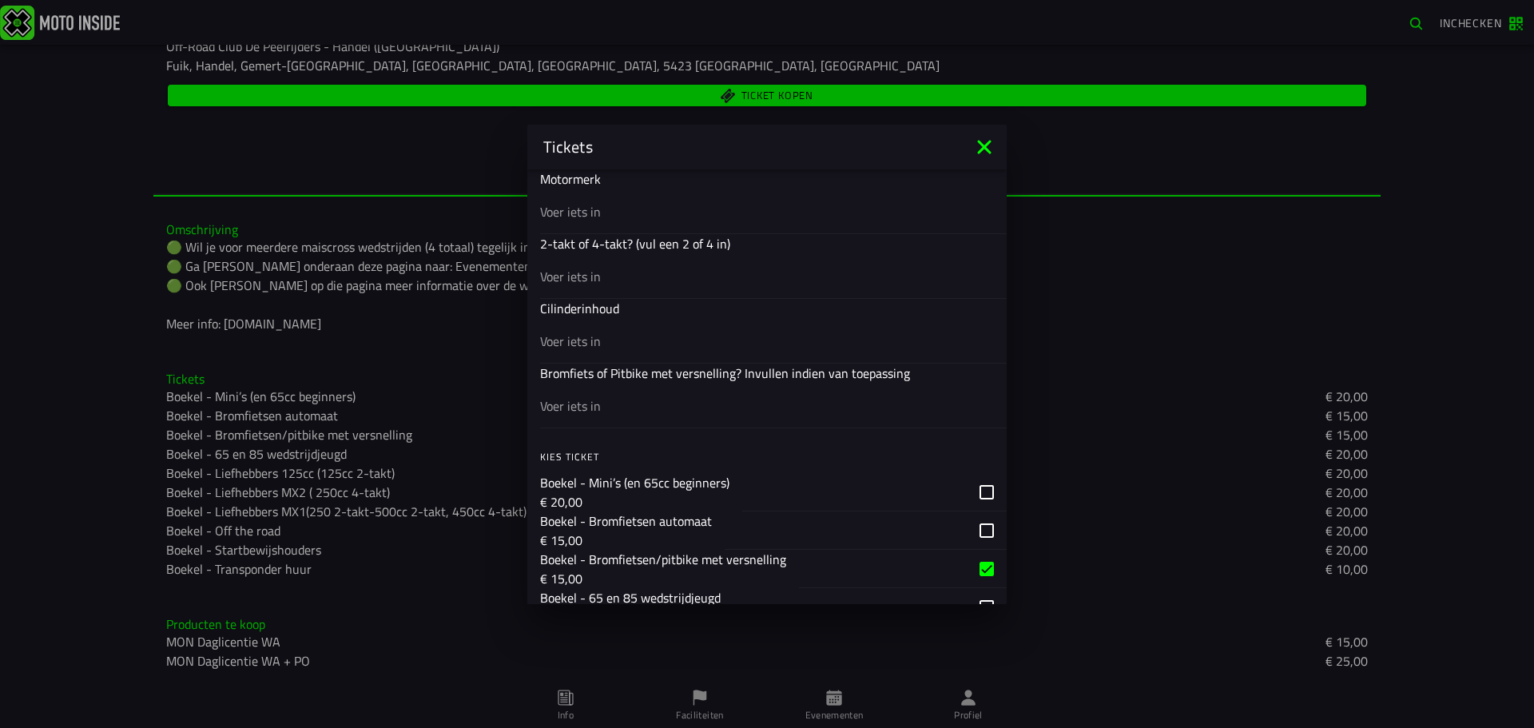
scroll to position [813, 0]
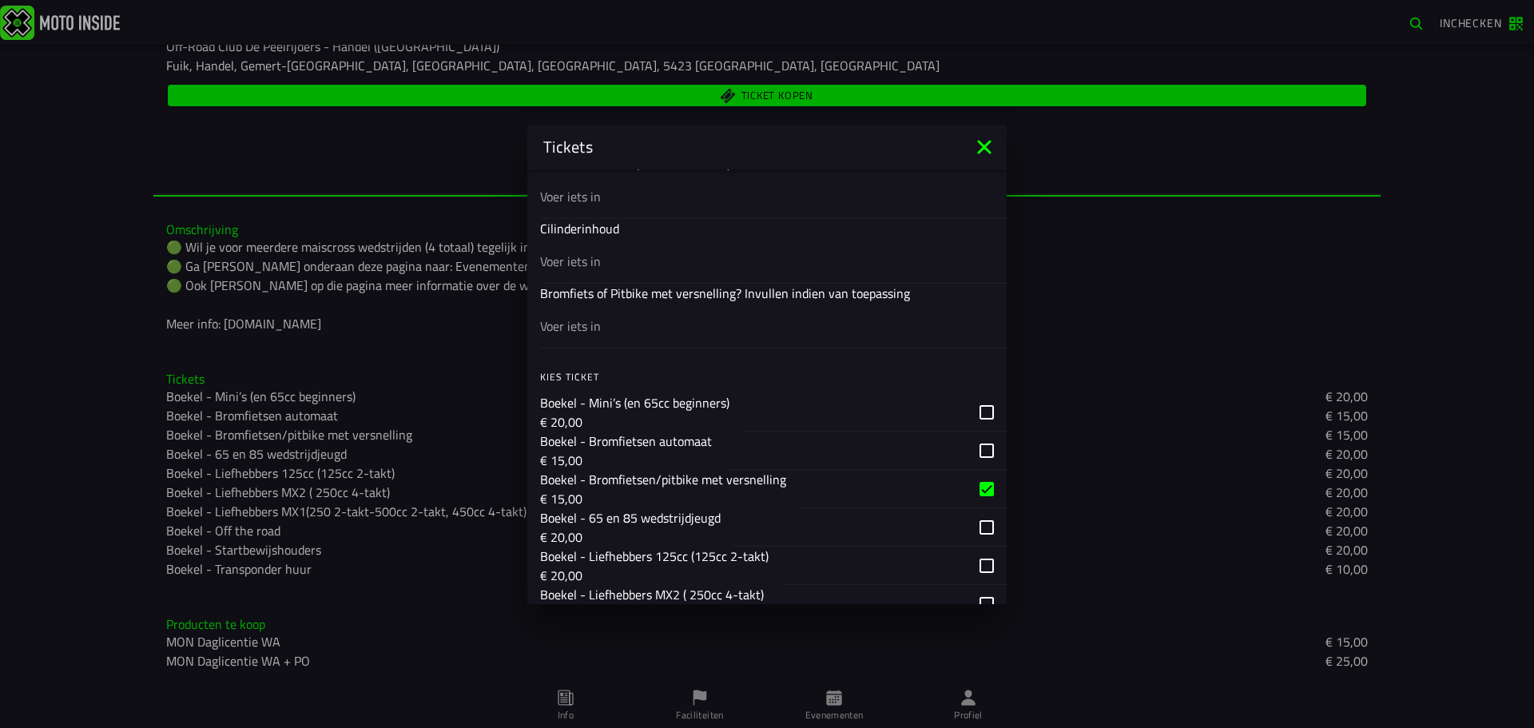
click at [985, 149] on icon at bounding box center [984, 147] width 14 height 14
